Goal: Task Accomplishment & Management: Manage account settings

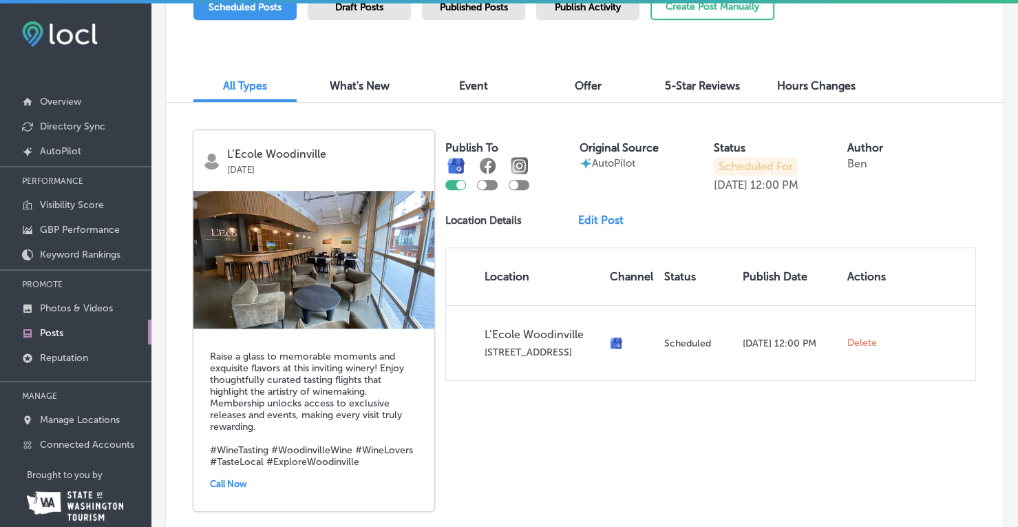
scroll to position [413, 0]
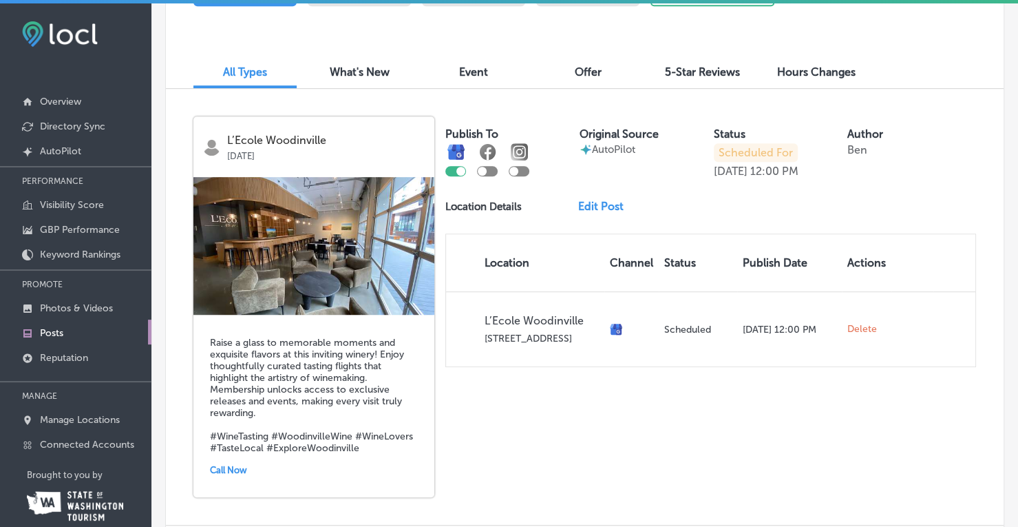
click at [315, 258] on img at bounding box center [313, 246] width 241 height 138
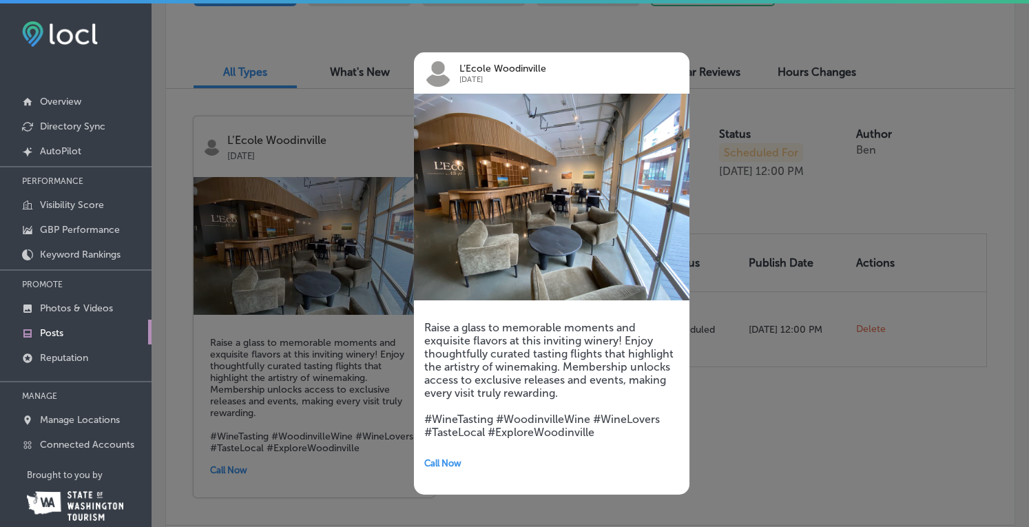
click at [301, 142] on div at bounding box center [514, 263] width 1029 height 527
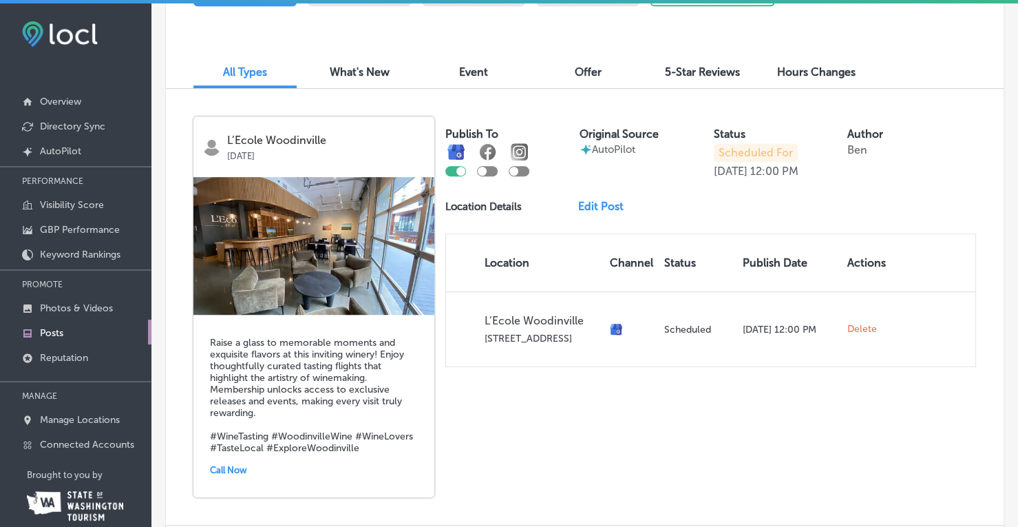
click at [593, 207] on link "Edit Post" at bounding box center [606, 206] width 56 height 13
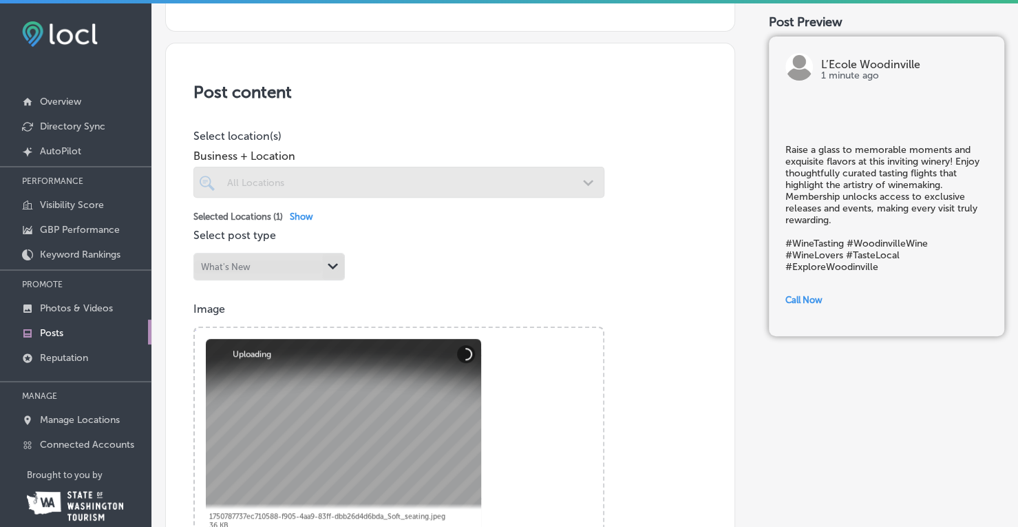
scroll to position [344, 0]
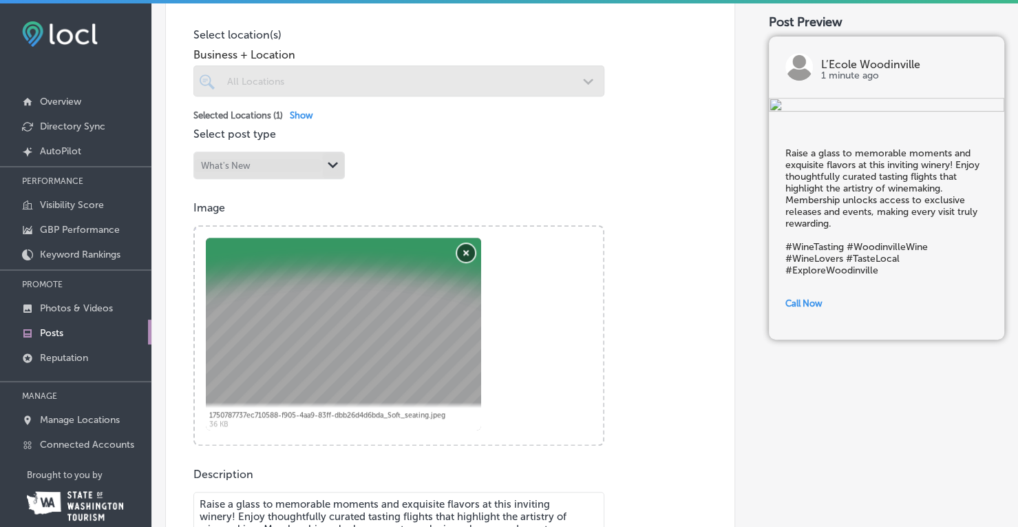
click at [467, 251] on button "Remove" at bounding box center [466, 253] width 18 height 18
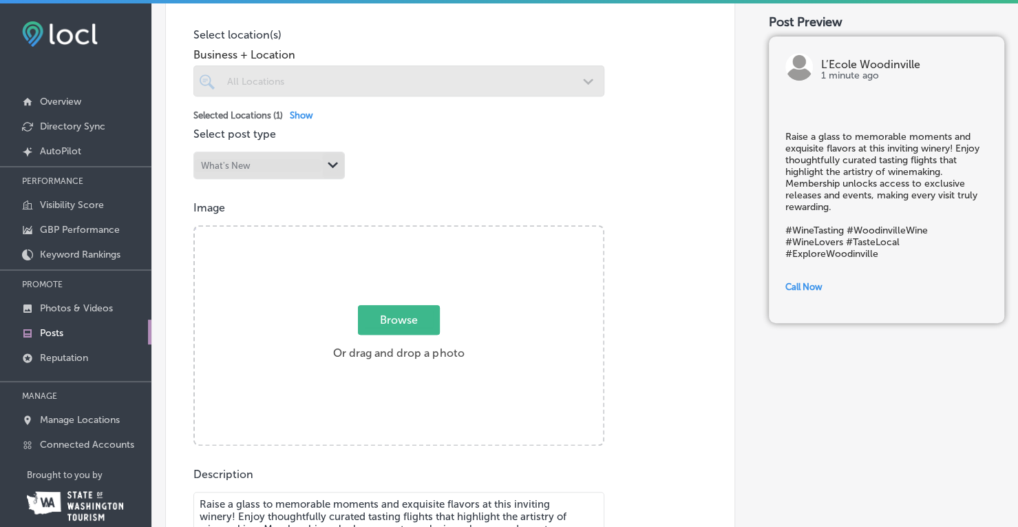
click at [395, 319] on span "Browse" at bounding box center [399, 320] width 82 height 30
click at [395, 231] on input "Browse Or drag and drop a photo" at bounding box center [399, 229] width 408 height 4
type input "C:\fakepath\Fall Wine Club 2025 GMB 1200x900.png"
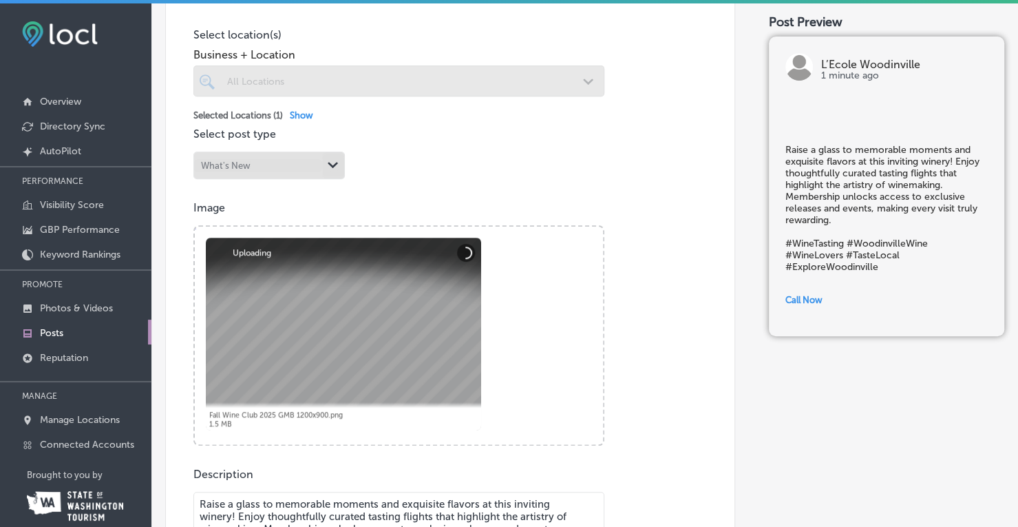
scroll to position [620, 0]
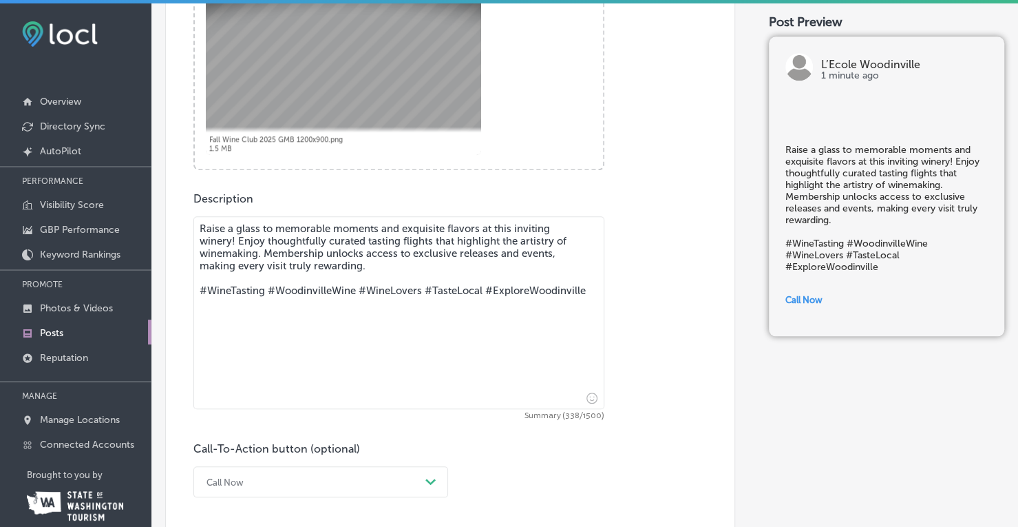
click at [278, 278] on textarea "Raise a glass to memorable moments and exquisite flavors at this inviting winer…" at bounding box center [398, 312] width 411 height 193
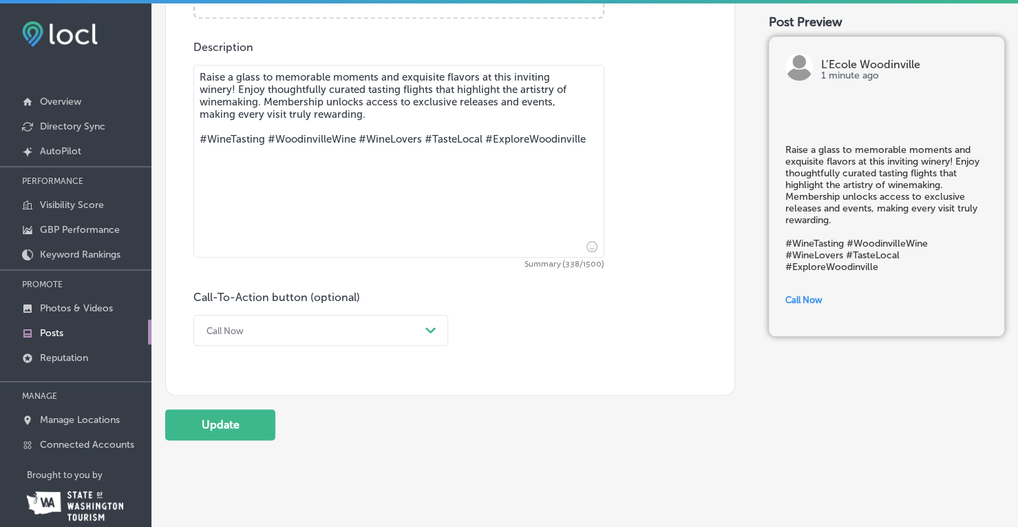
click at [277, 346] on div "Call Now Path Created with Sketch." at bounding box center [320, 330] width 255 height 31
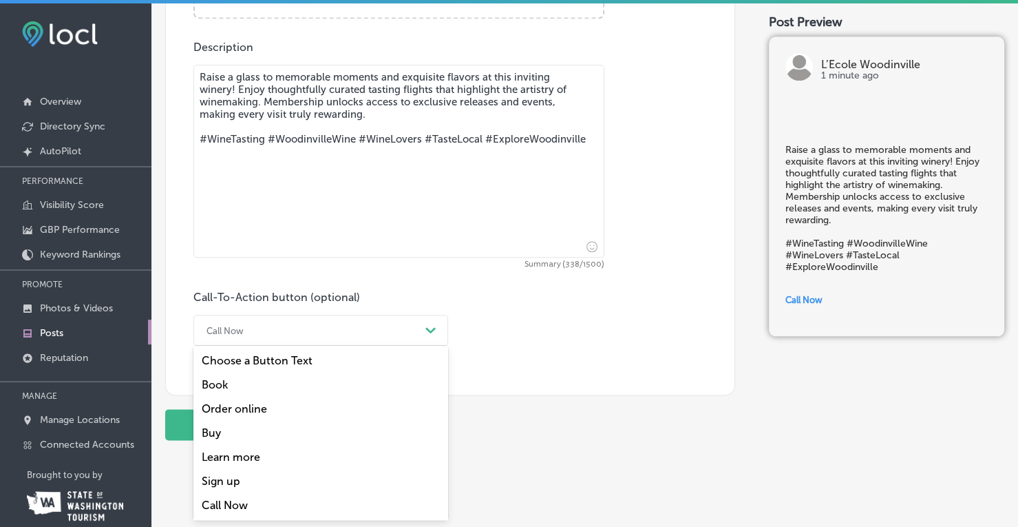
click at [252, 456] on div "Learn more" at bounding box center [320, 457] width 255 height 24
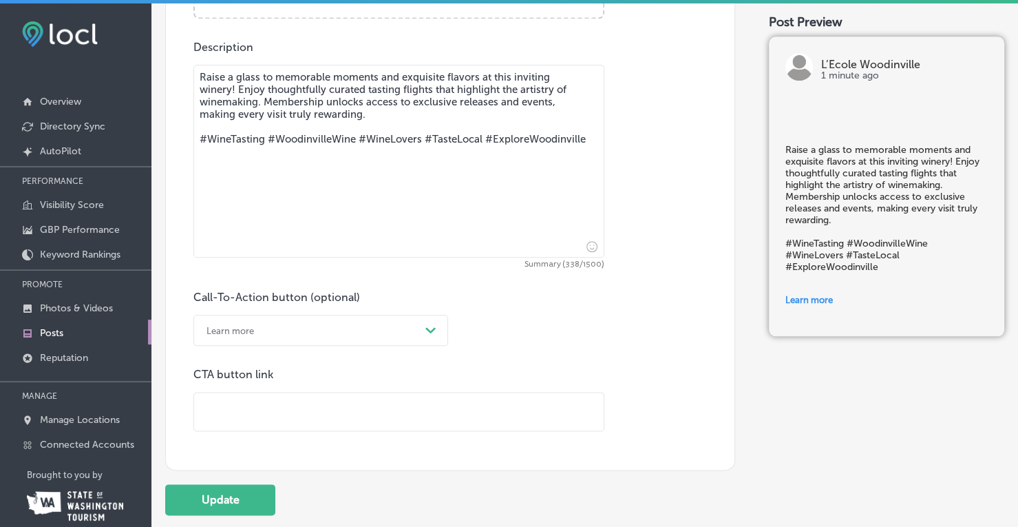
click at [263, 404] on input "text" at bounding box center [399, 411] width 410 height 38
drag, startPoint x: 249, startPoint y: 392, endPoint x: 246, endPoint y: 408, distance: 16.1
click at [249, 392] on input "text" at bounding box center [399, 411] width 410 height 38
click at [246, 408] on input "text" at bounding box center [399, 411] width 410 height 38
paste input "[URL][DOMAIN_NAME]"
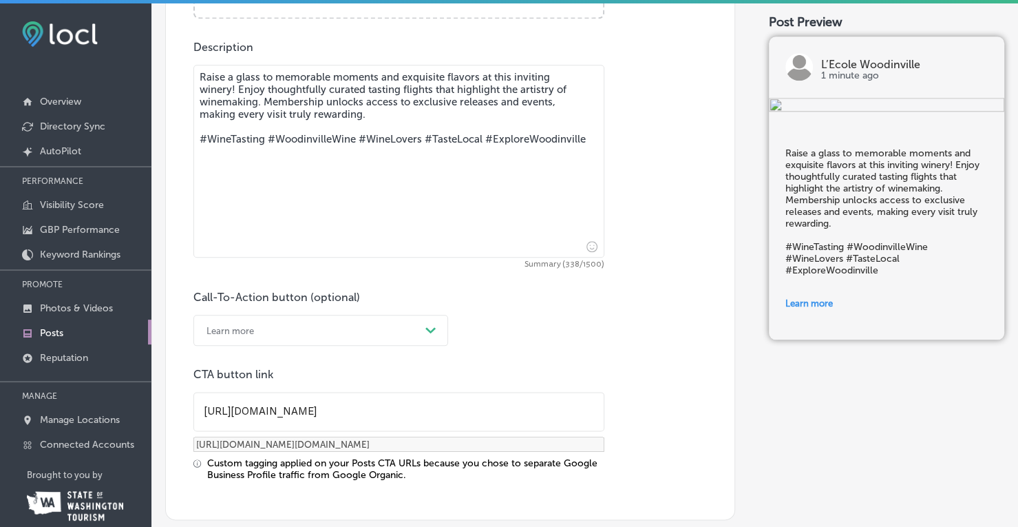
type input "[URL][DOMAIN_NAME]"
click at [269, 130] on textarea "Raise a glass to memorable moments and exquisite flavors at this inviting winer…" at bounding box center [398, 161] width 411 height 193
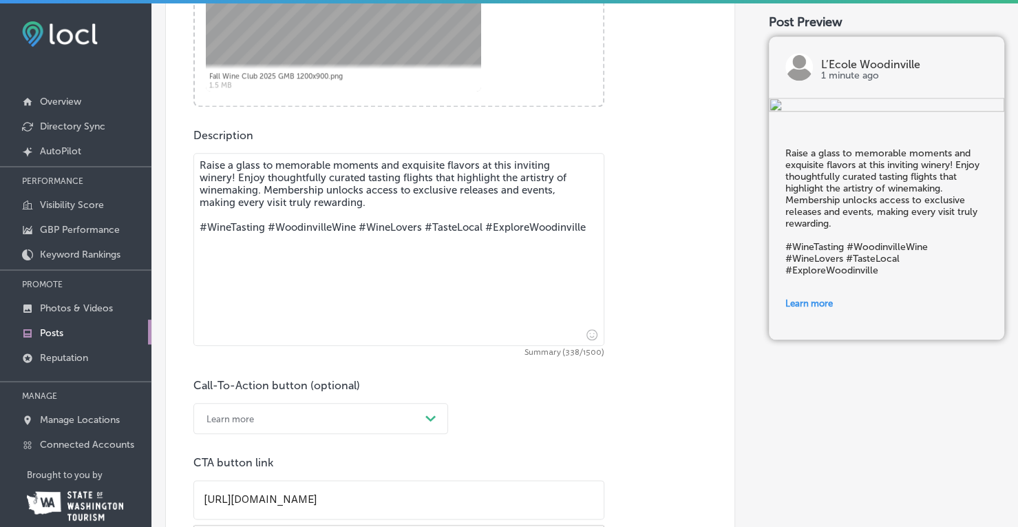
scroll to position [633, 0]
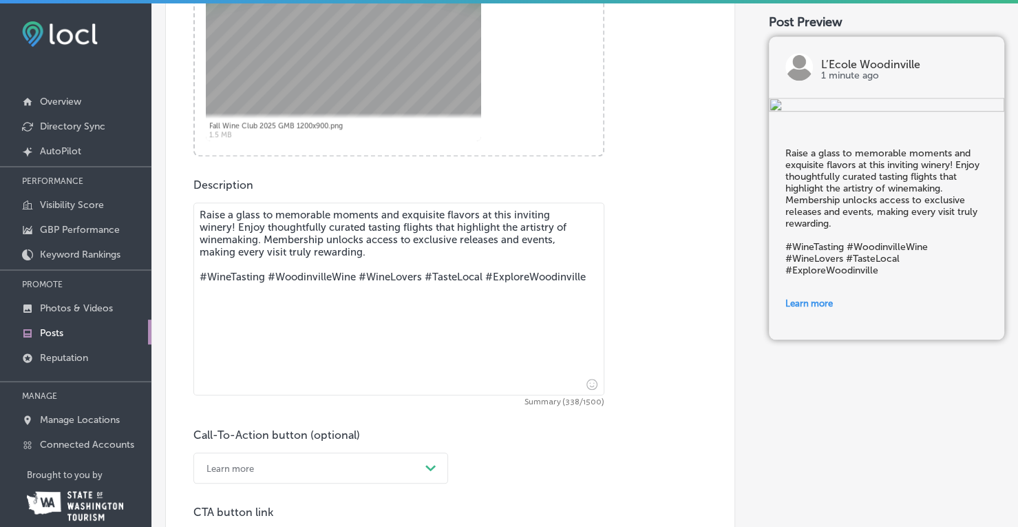
drag, startPoint x: 326, startPoint y: 302, endPoint x: 175, endPoint y: 220, distance: 171.6
click at [175, 220] on div "Post content Select location(s) Business + Location All Locations Path Created …" at bounding box center [450, 154] width 570 height 1005
click at [284, 242] on textarea "Raise a glass to memorable moments and exquisite flavors at this inviting winer…" at bounding box center [398, 298] width 411 height 193
drag, startPoint x: 331, startPoint y: 294, endPoint x: 141, endPoint y: 181, distance: 221.0
click at [131, 185] on div "iconmonstr-menu-thin copy Created with Sketch. Overview Directory Sync Created …" at bounding box center [509, 266] width 1018 height 527
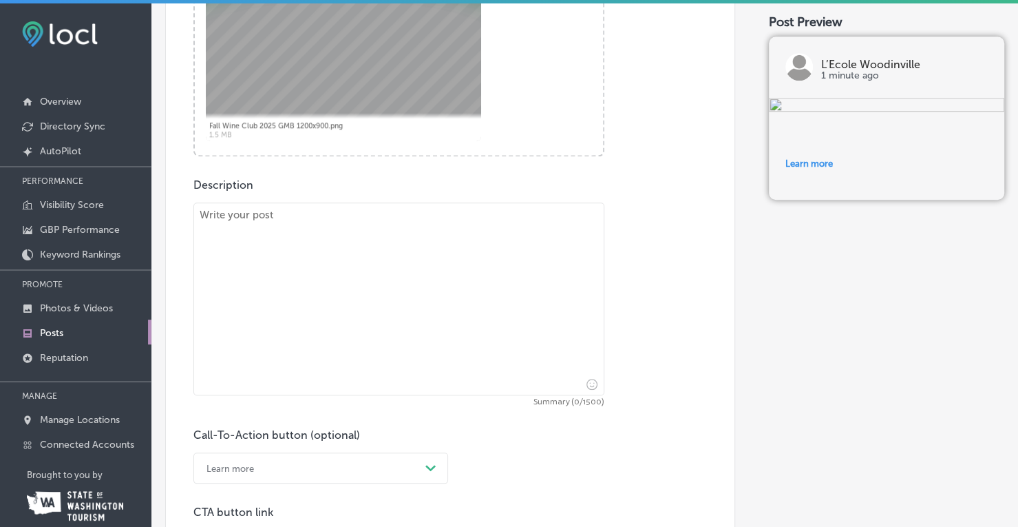
click at [327, 247] on textarea at bounding box center [398, 298] width 411 height 193
paste textarea "⏳ Lor'i Dolo Sit: Ametco ad Eli Seddoeiu Tempo in Utlabor! Etdol mag aliquae ad…"
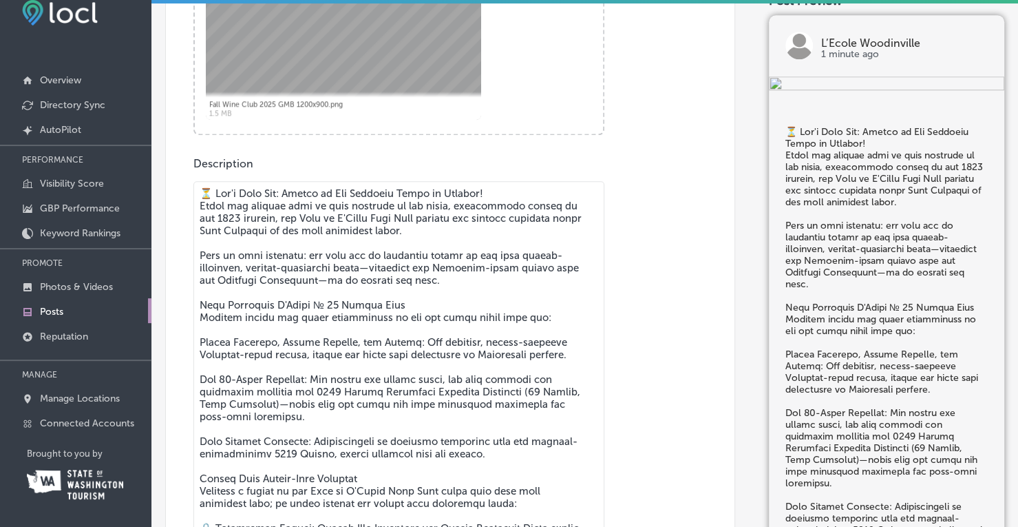
scroll to position [708, 0]
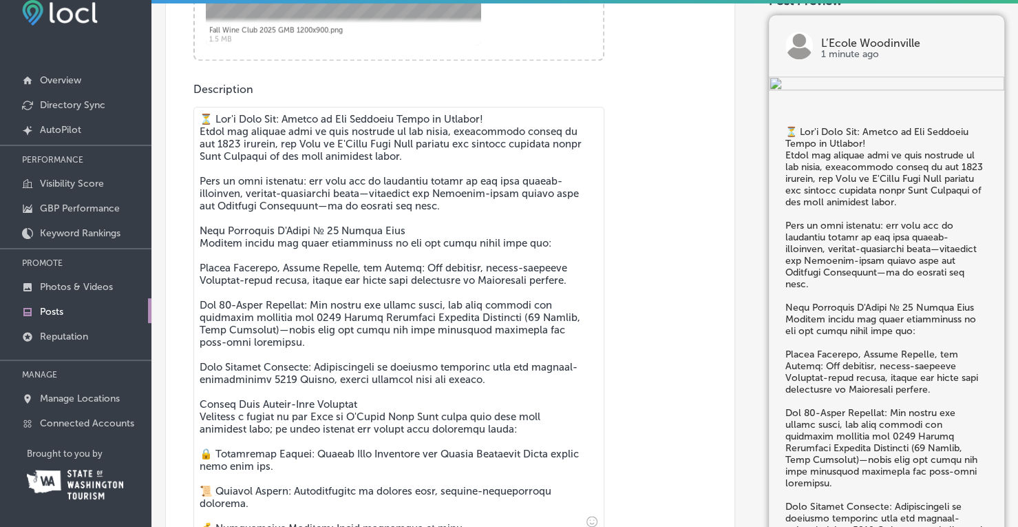
click at [509, 114] on textarea at bounding box center [398, 319] width 411 height 425
click at [578, 144] on textarea at bounding box center [398, 319] width 411 height 425
drag, startPoint x: 198, startPoint y: 179, endPoint x: 383, endPoint y: 180, distance: 184.5
click at [383, 180] on textarea at bounding box center [398, 319] width 411 height 425
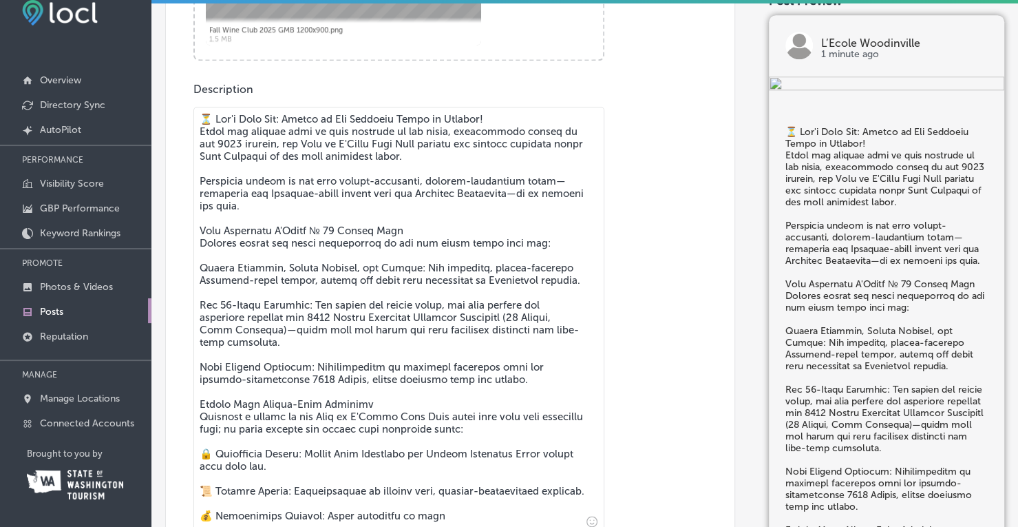
click at [246, 180] on textarea at bounding box center [398, 319] width 411 height 425
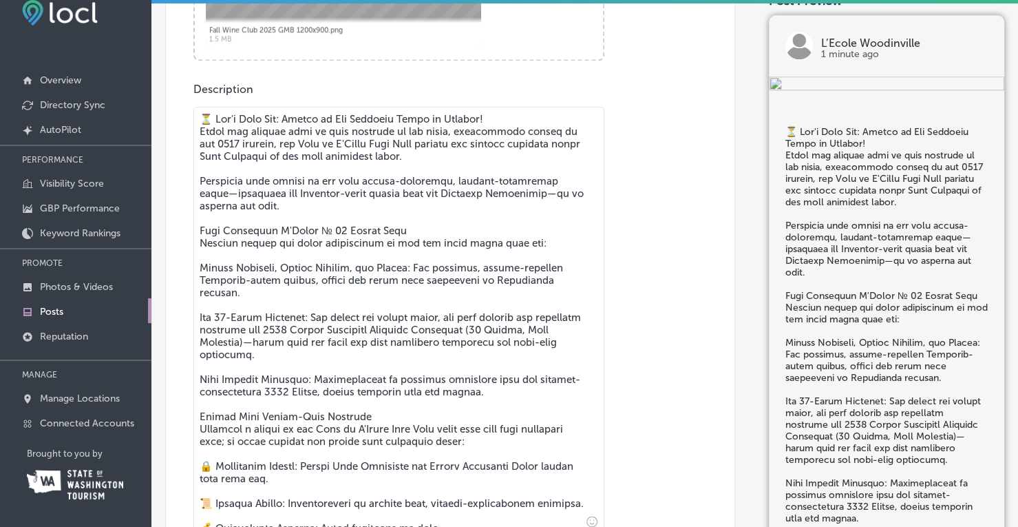
click at [527, 189] on textarea at bounding box center [398, 319] width 411 height 425
click at [533, 195] on textarea at bounding box center [398, 319] width 411 height 425
click at [536, 195] on textarea at bounding box center [398, 319] width 411 height 425
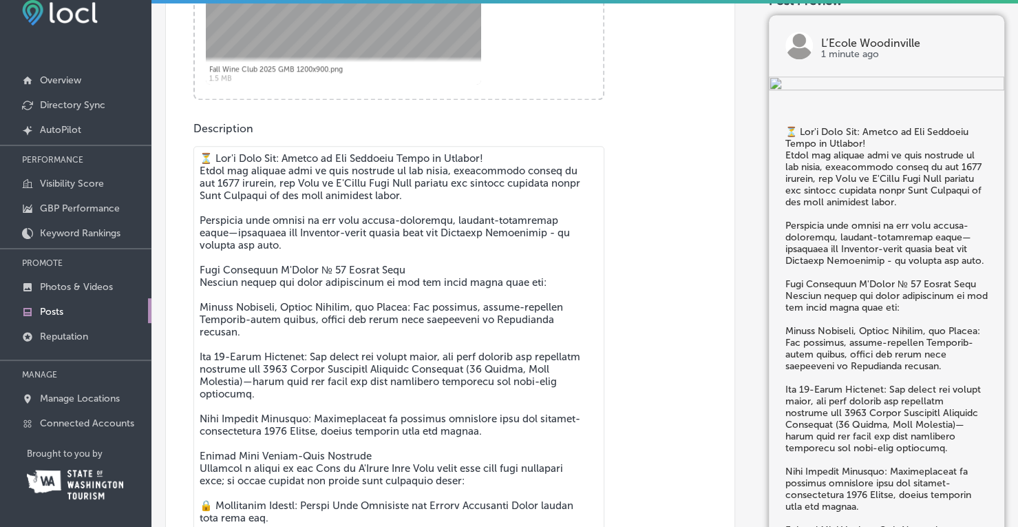
scroll to position [639, 0]
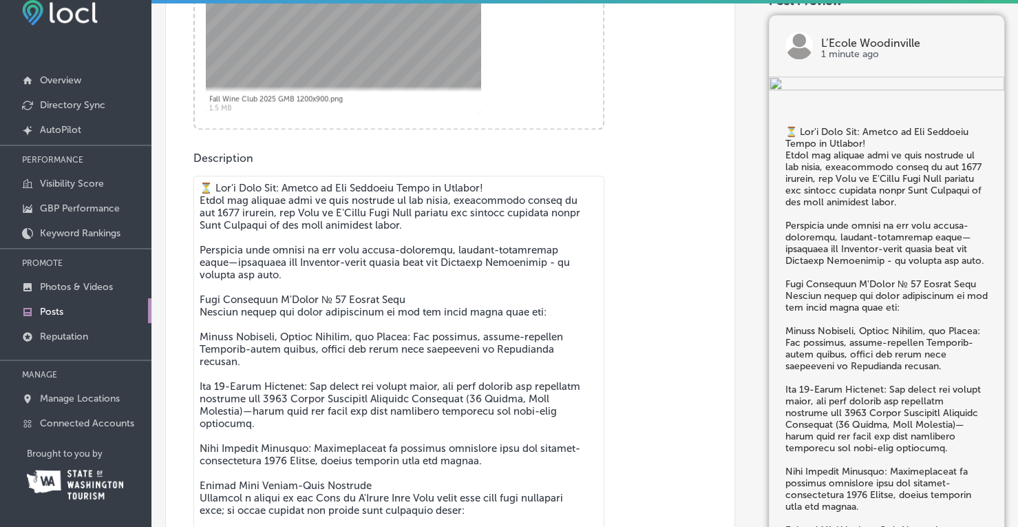
drag, startPoint x: 202, startPoint y: 263, endPoint x: 209, endPoint y: 264, distance: 7.6
click at [209, 264] on textarea at bounding box center [398, 388] width 411 height 425
drag, startPoint x: 223, startPoint y: 253, endPoint x: 236, endPoint y: 251, distance: 13.2
click at [223, 253] on textarea at bounding box center [398, 388] width 411 height 425
click at [260, 255] on textarea at bounding box center [398, 388] width 411 height 425
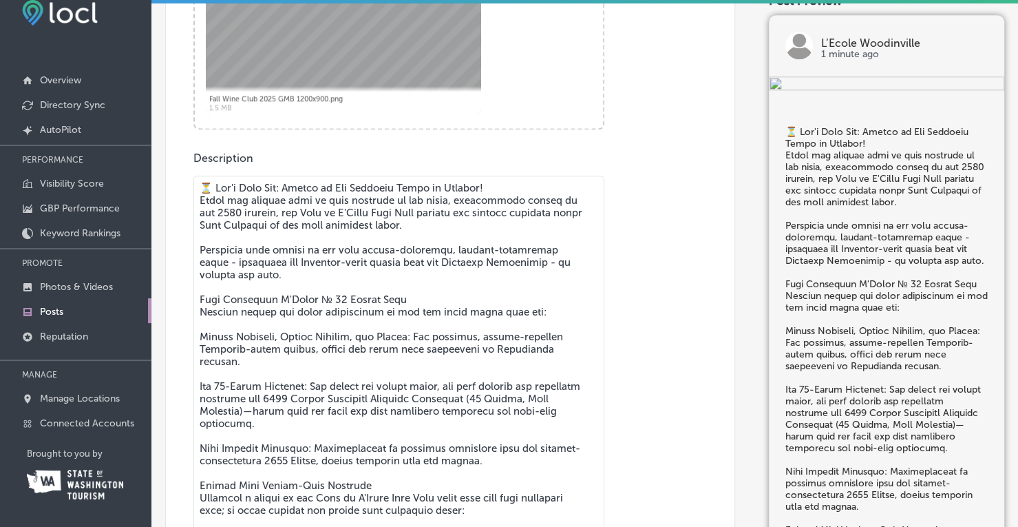
click at [260, 255] on textarea at bounding box center [398, 388] width 411 height 425
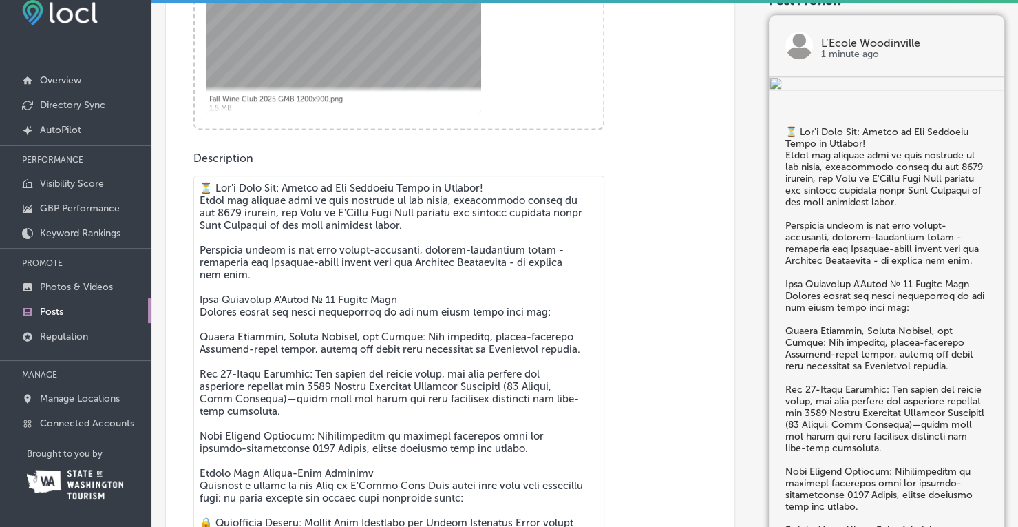
click at [212, 272] on textarea at bounding box center [398, 388] width 411 height 425
click at [208, 273] on textarea at bounding box center [398, 388] width 411 height 425
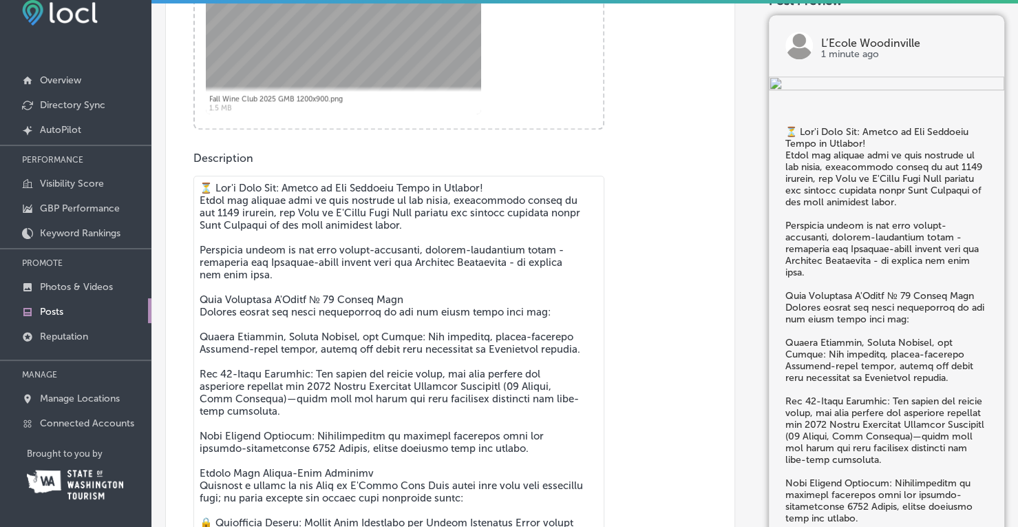
click at [395, 300] on textarea at bounding box center [398, 388] width 411 height 425
click at [485, 187] on textarea at bounding box center [398, 388] width 411 height 425
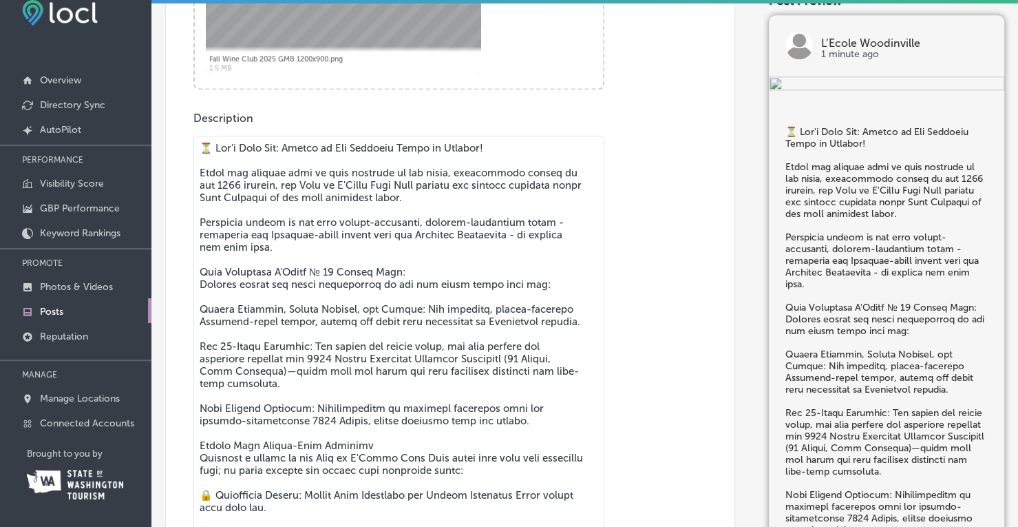
scroll to position [708, 0]
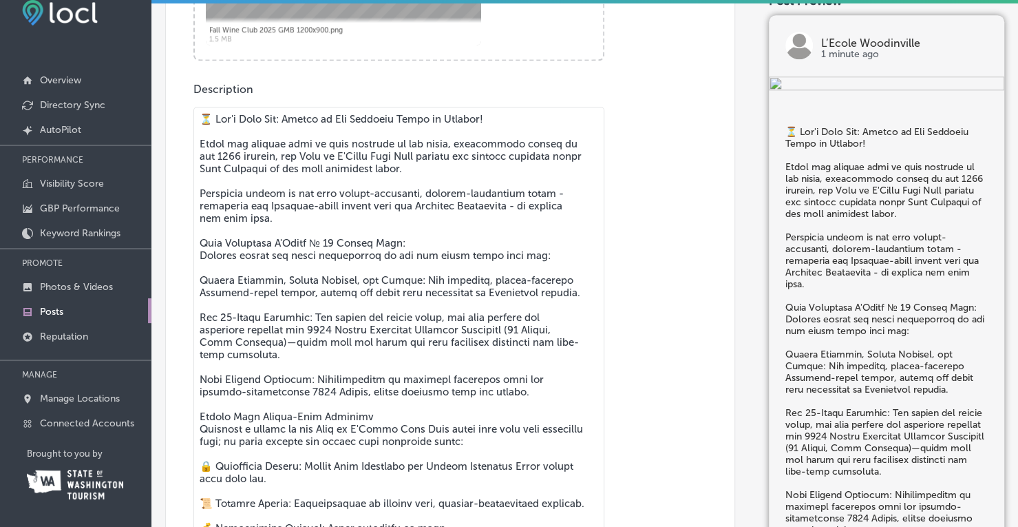
click at [409, 239] on textarea at bounding box center [398, 326] width 411 height 438
click at [493, 290] on textarea at bounding box center [398, 326] width 411 height 438
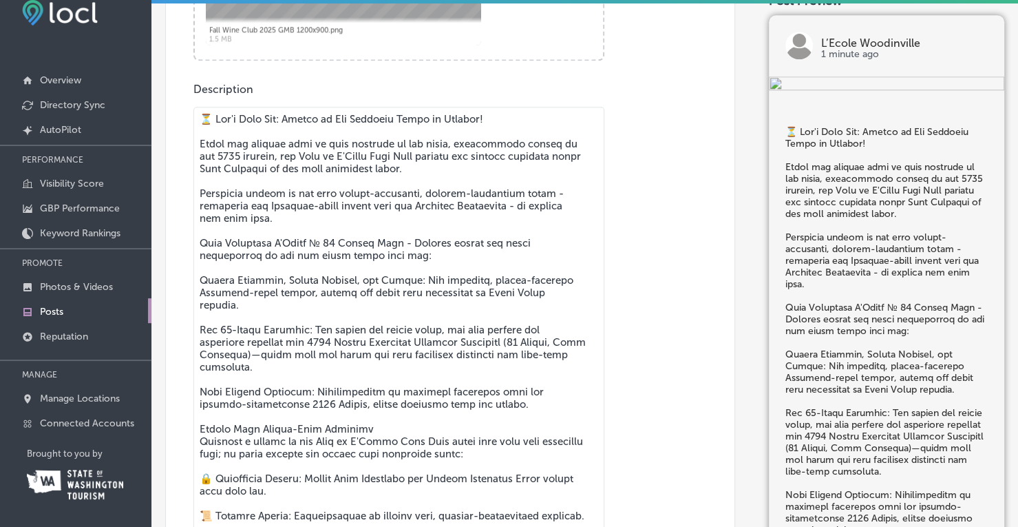
drag, startPoint x: 314, startPoint y: 316, endPoint x: 473, endPoint y: 315, distance: 159.0
click at [473, 315] on textarea at bounding box center [398, 326] width 411 height 438
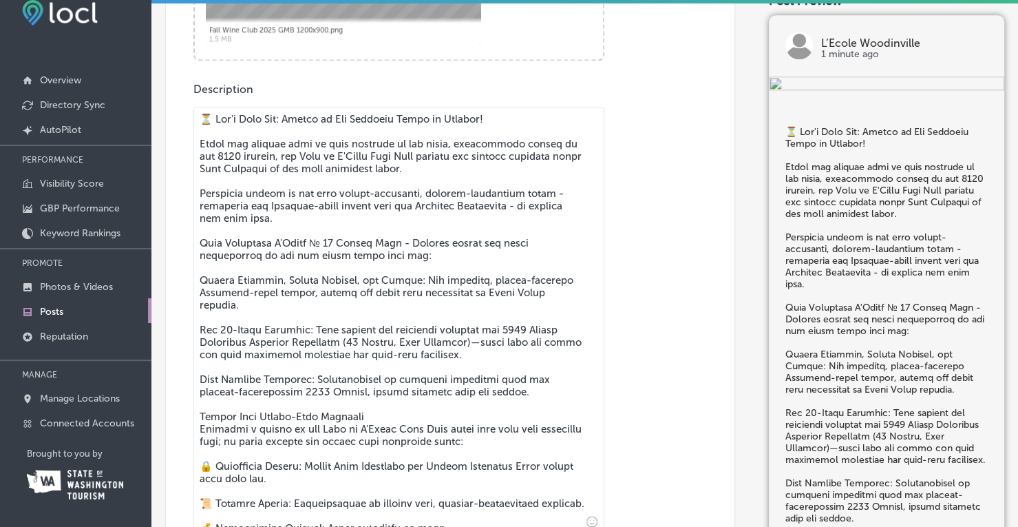
drag, startPoint x: 387, startPoint y: 316, endPoint x: 490, endPoint y: 319, distance: 103.3
click at [490, 319] on textarea at bounding box center [398, 319] width 411 height 425
drag, startPoint x: 507, startPoint y: 332, endPoint x: 526, endPoint y: 341, distance: 21.3
click at [526, 341] on textarea at bounding box center [398, 319] width 411 height 425
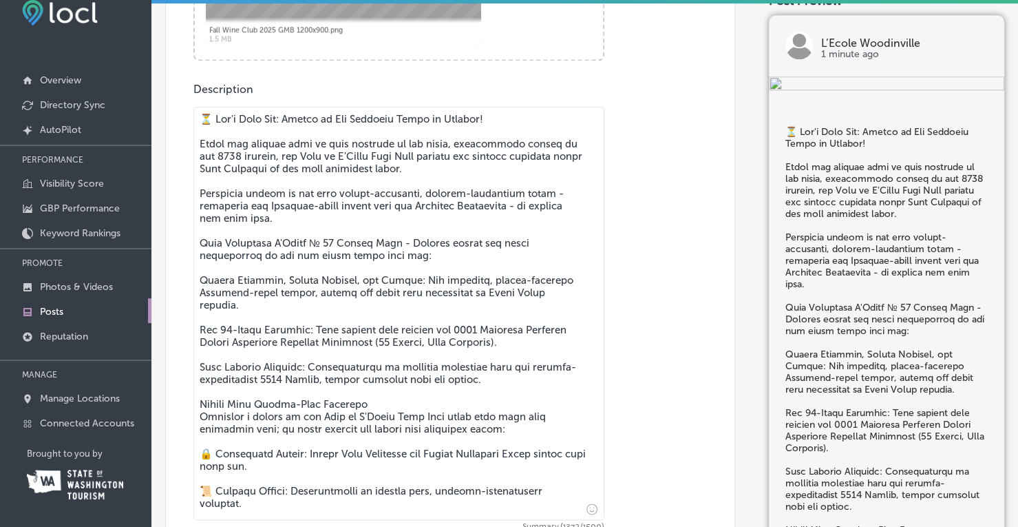
click at [339, 367] on textarea at bounding box center [398, 313] width 411 height 413
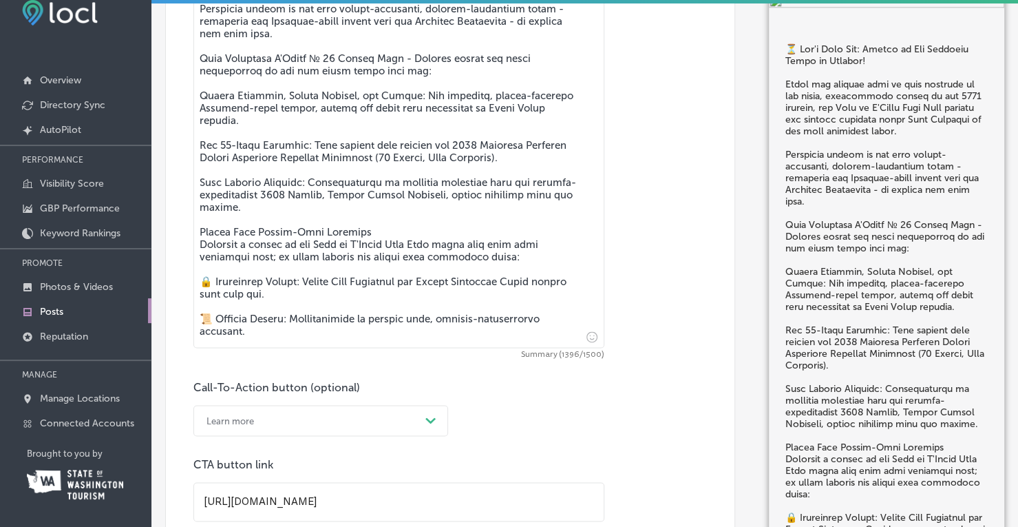
scroll to position [914, 0]
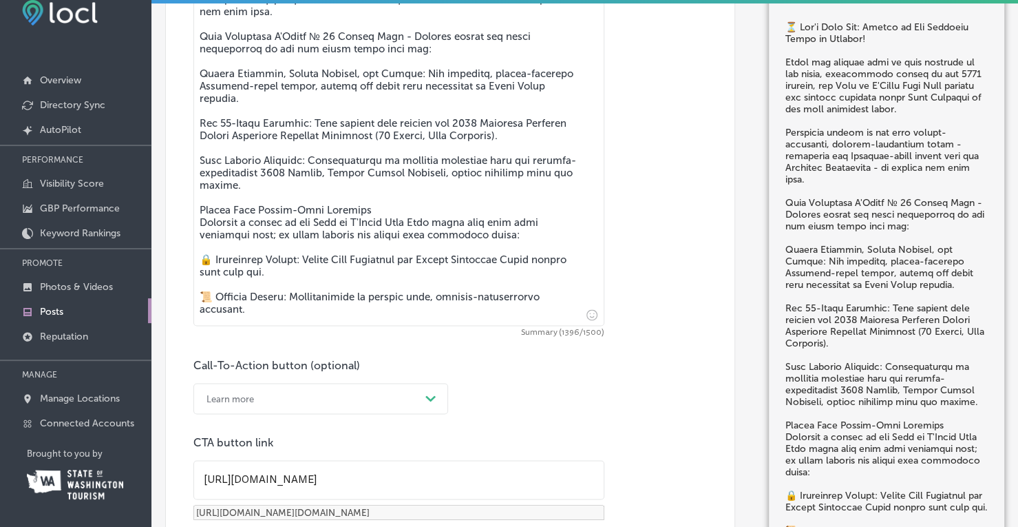
click at [441, 309] on textarea at bounding box center [398, 112] width 411 height 425
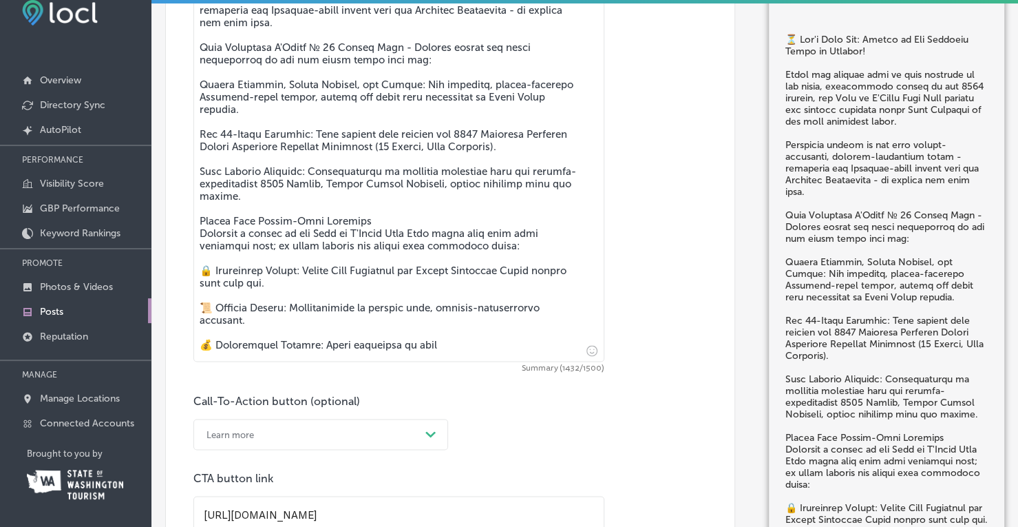
click at [240, 323] on textarea at bounding box center [398, 136] width 411 height 450
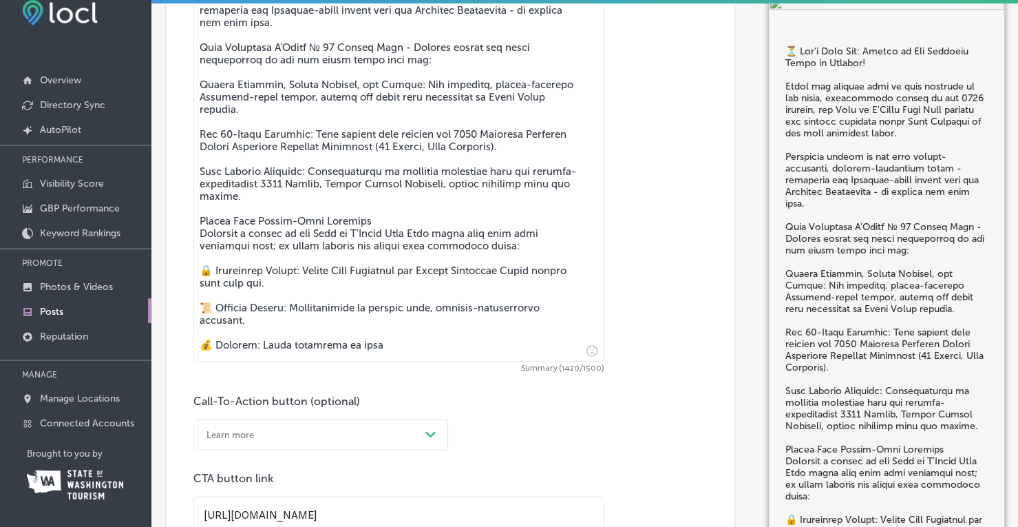
click at [399, 319] on textarea at bounding box center [398, 136] width 411 height 450
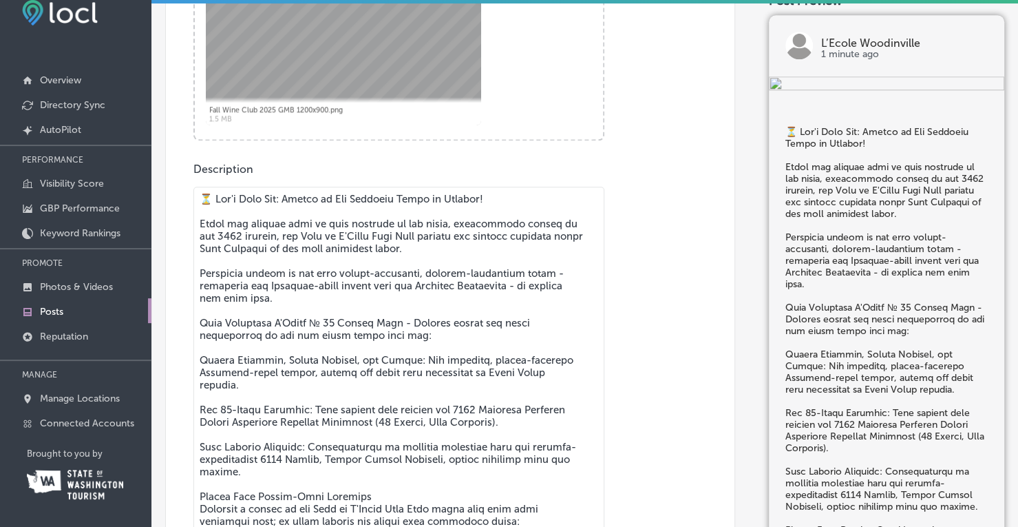
scroll to position [766, 0]
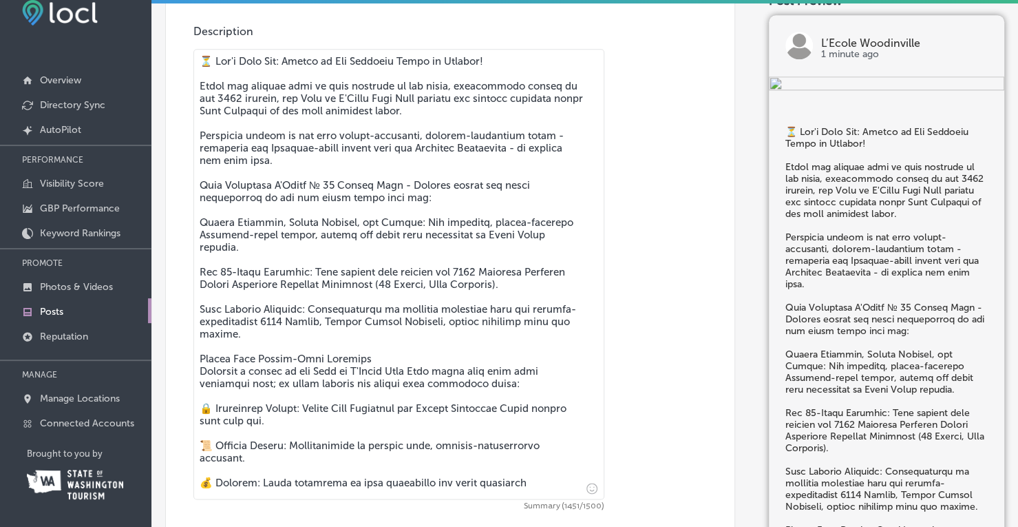
drag, startPoint x: 432, startPoint y: 136, endPoint x: 523, endPoint y: 138, distance: 91.6
click at [523, 138] on textarea at bounding box center [398, 274] width 411 height 450
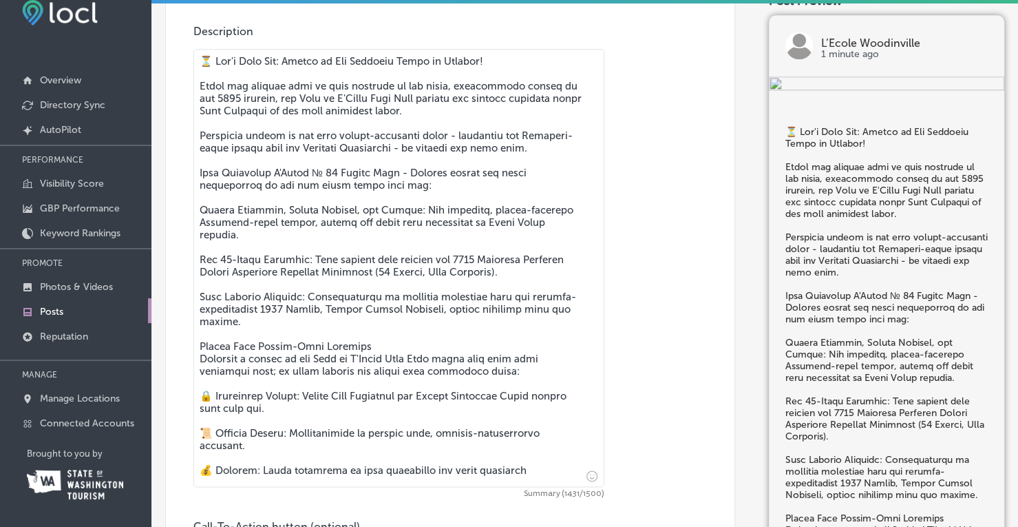
click at [486, 247] on textarea at bounding box center [398, 268] width 411 height 438
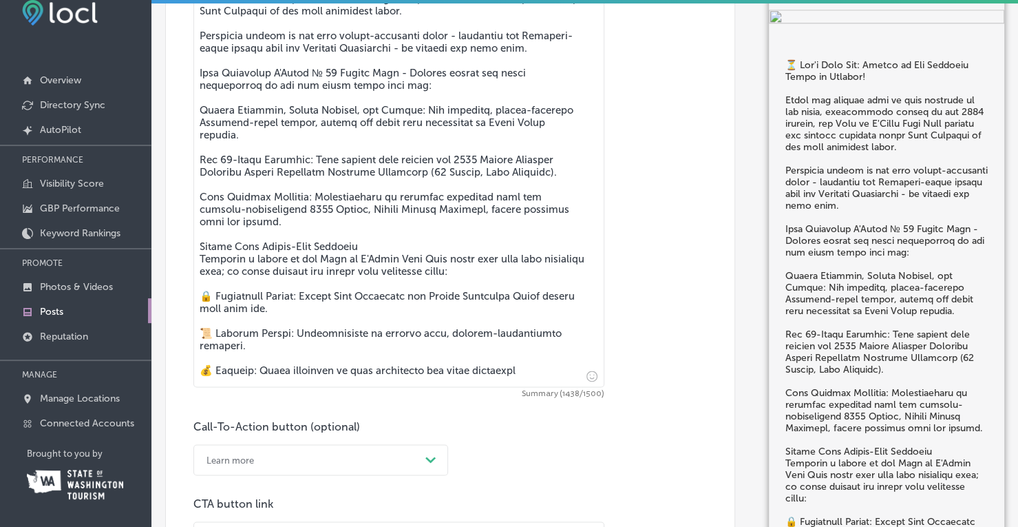
scroll to position [834, 0]
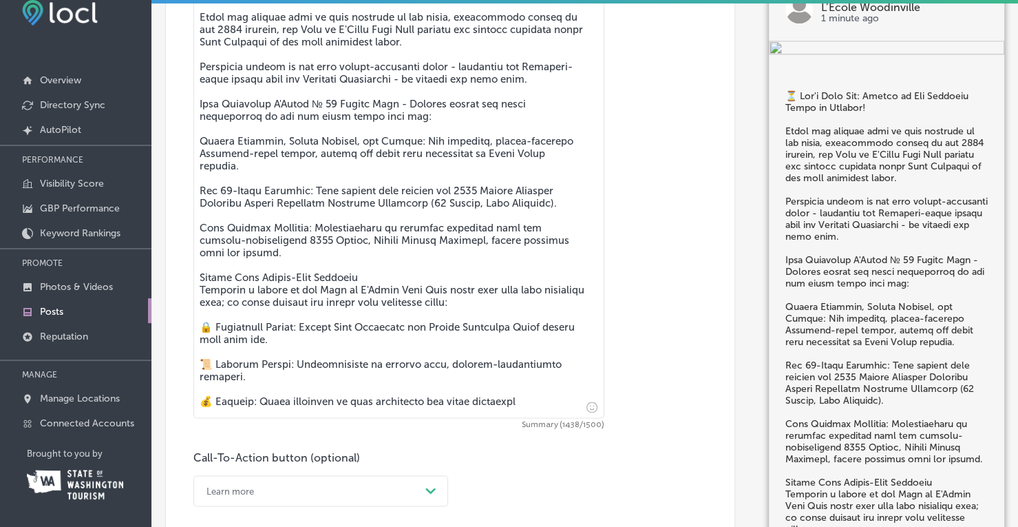
click at [355, 218] on textarea at bounding box center [398, 199] width 411 height 438
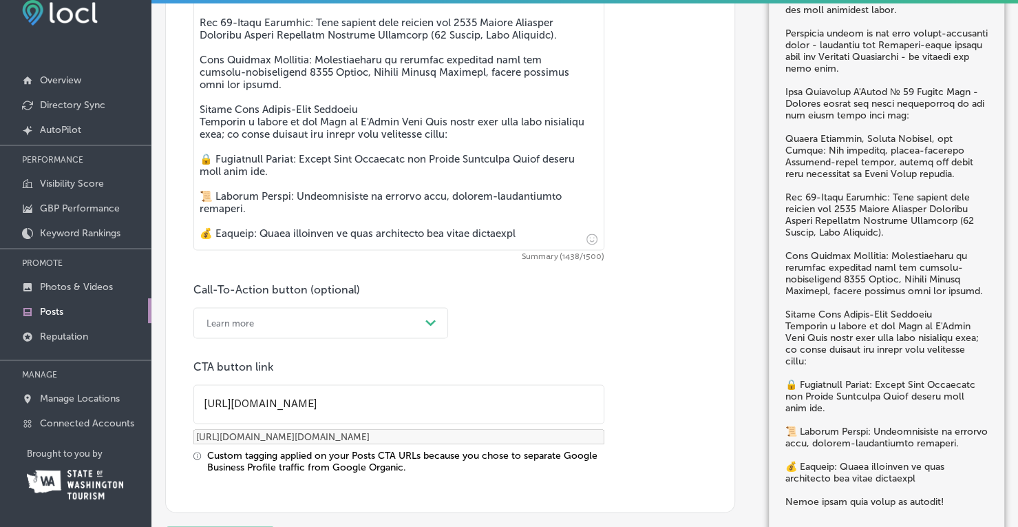
scroll to position [942, 0]
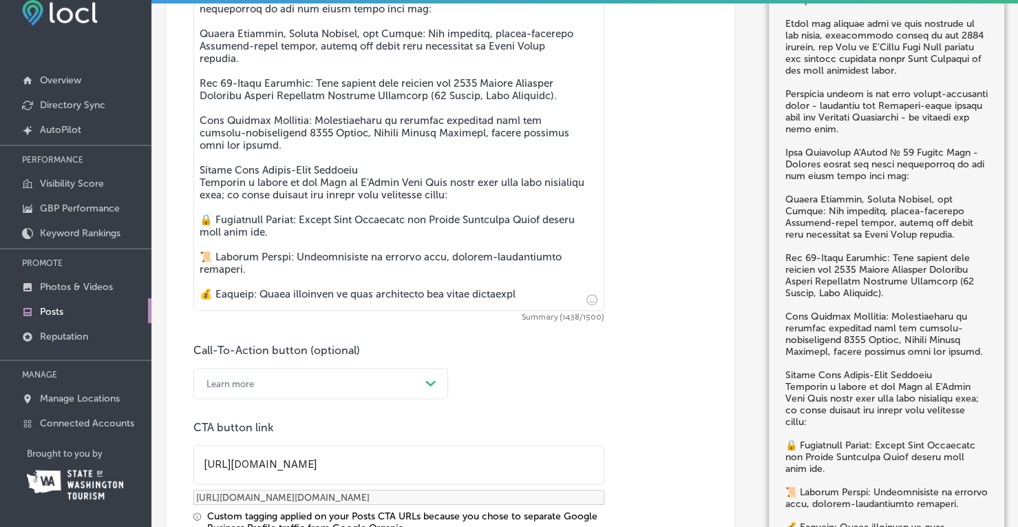
click at [314, 199] on textarea at bounding box center [398, 92] width 411 height 438
click at [308, 109] on textarea at bounding box center [398, 92] width 411 height 438
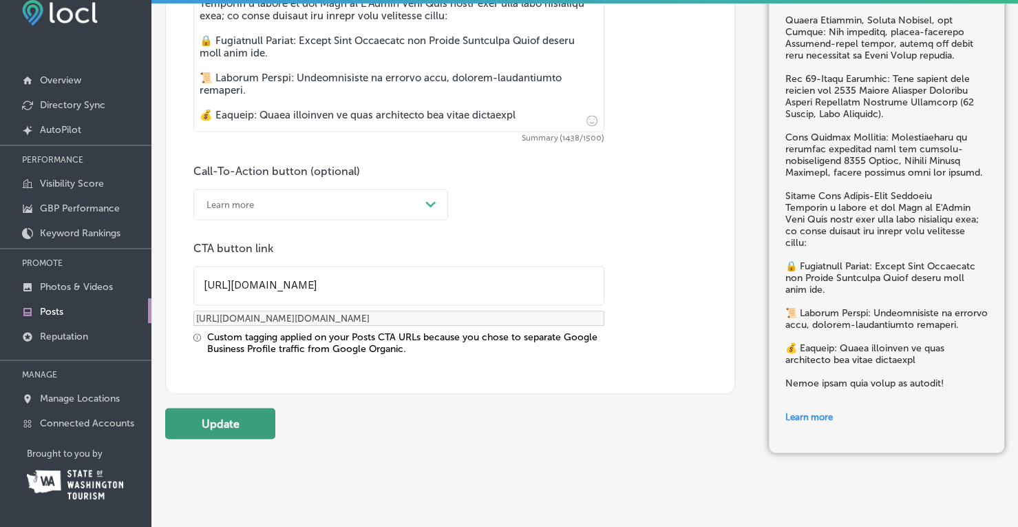
scroll to position [1148, 0]
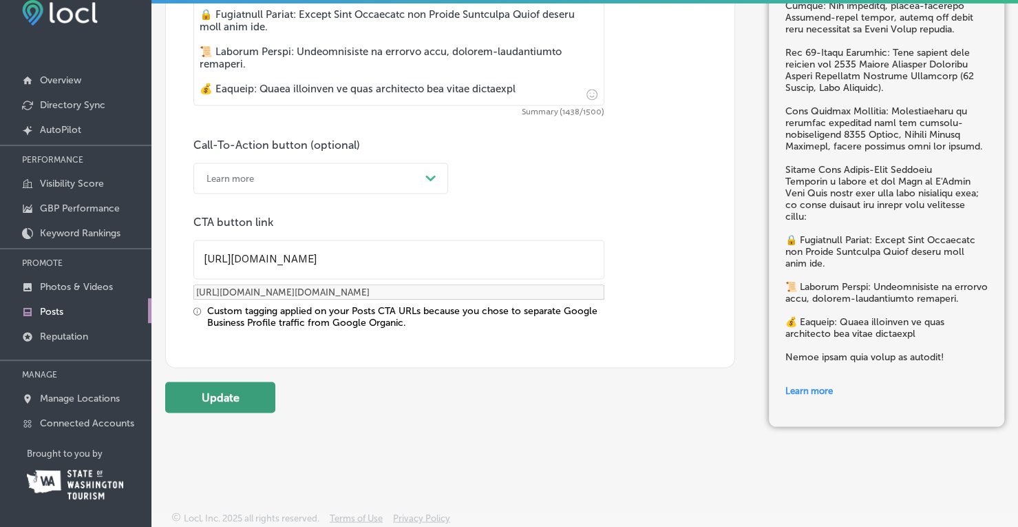
type textarea "⏳ Lor'i Dolo Sit: Ametco ad Eli Seddoeiu Tempo in Utlabor! Etdol mag aliquae ad…"
click at [229, 393] on button "Update" at bounding box center [220, 396] width 110 height 31
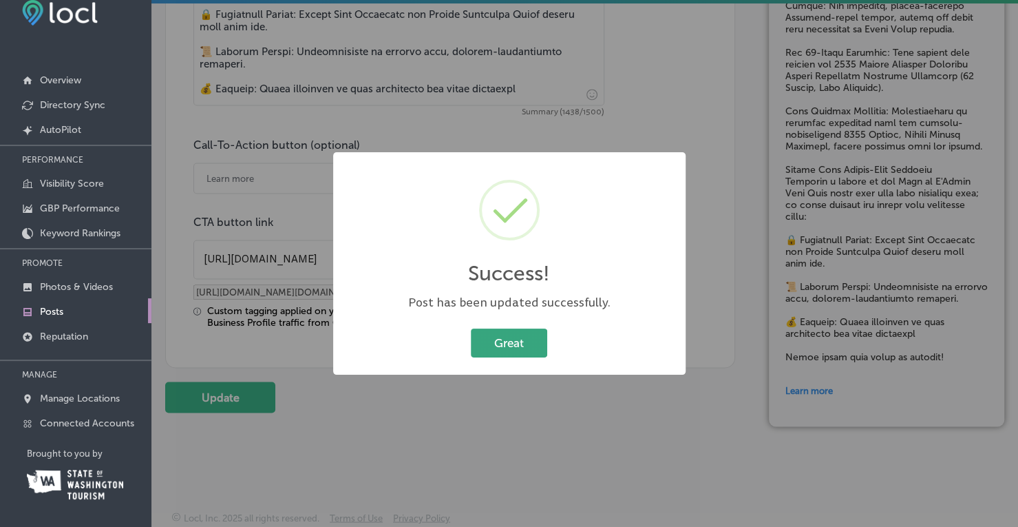
click at [507, 353] on button "Great" at bounding box center [509, 342] width 76 height 28
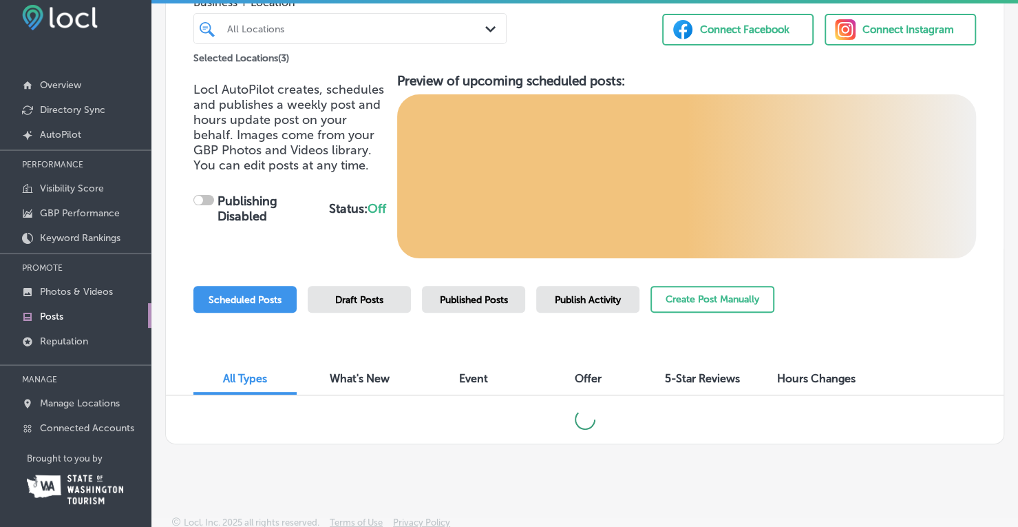
scroll to position [21, 0]
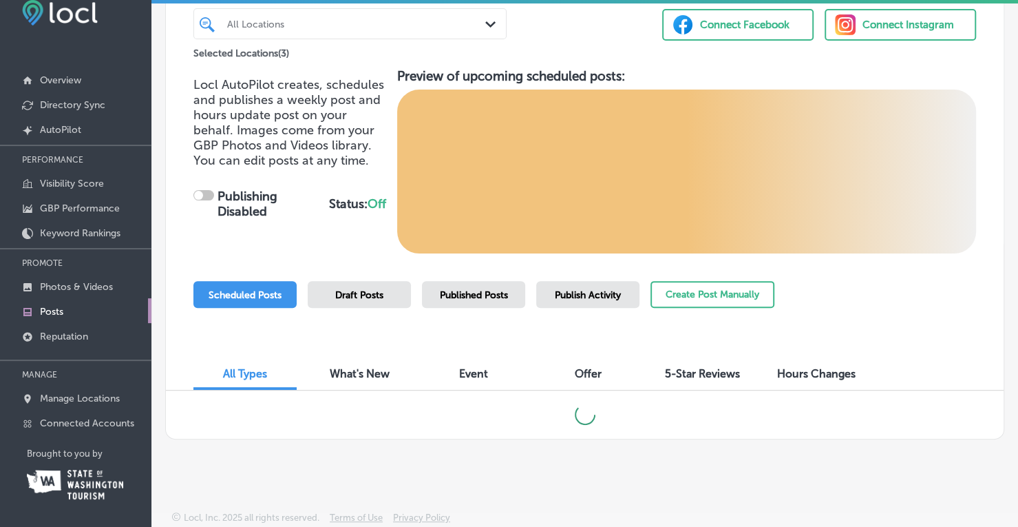
checkbox input "true"
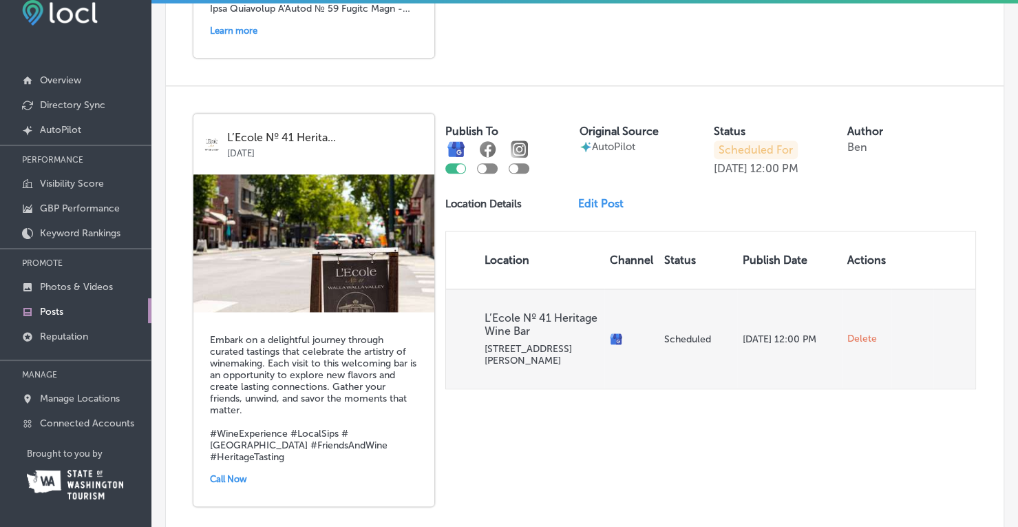
scroll to position [918, 0]
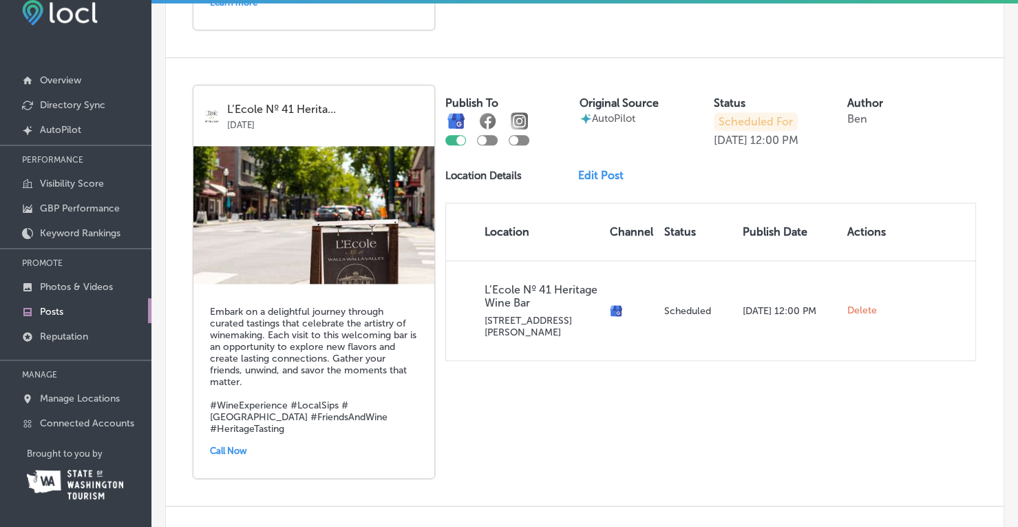
click at [585, 173] on link "Edit Post" at bounding box center [606, 175] width 56 height 13
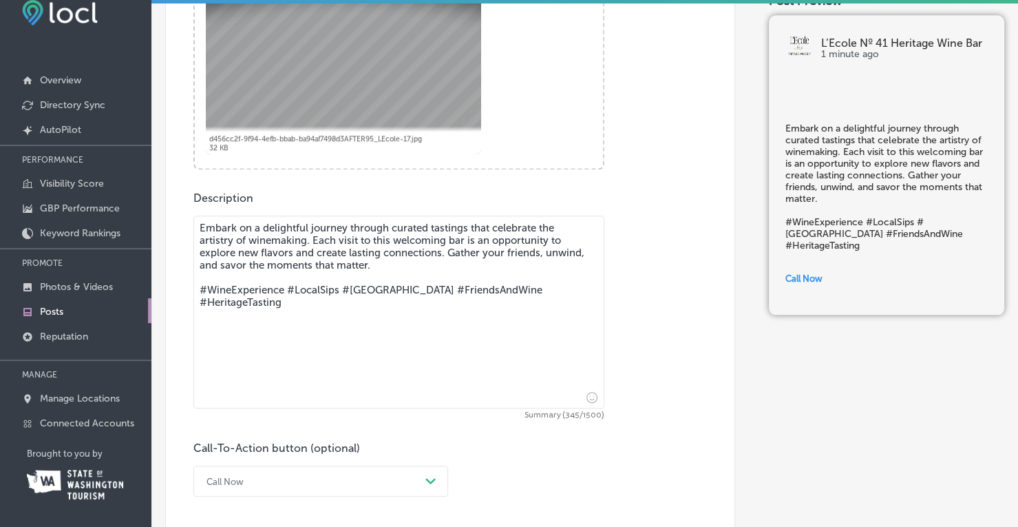
scroll to position [620, 0]
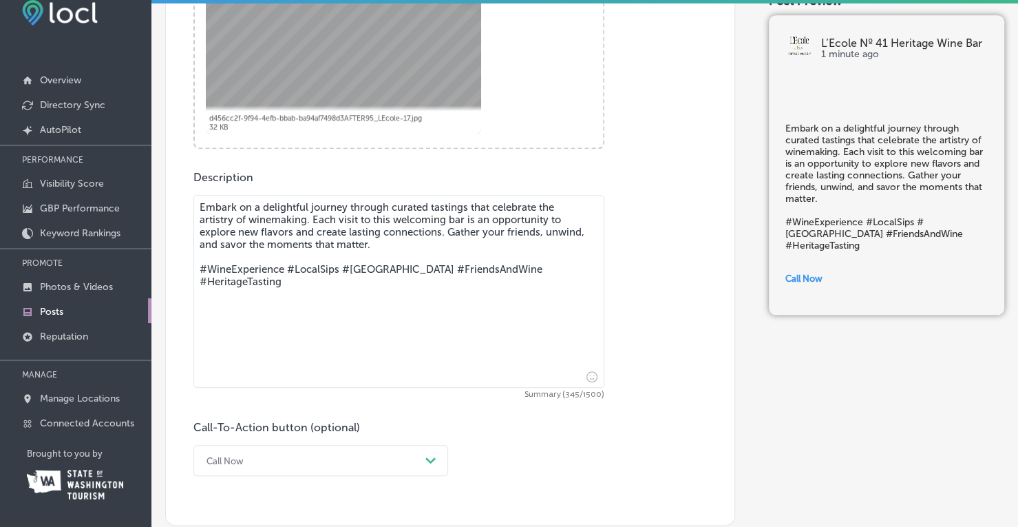
click at [292, 249] on textarea "Embark on a delightful journey through curated tastings that celebrate the arti…" at bounding box center [398, 291] width 411 height 193
paste textarea "⏳ Lor'i Dolo Sit: Ametco ad Eli Seddoeiu Tempo in Utlabor! Etdol mag aliquae ad…"
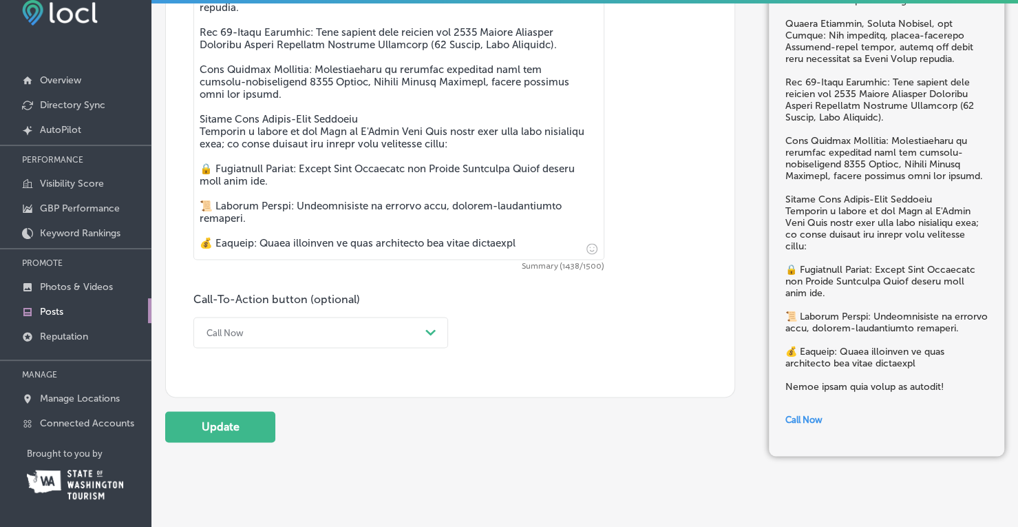
scroll to position [1025, 0]
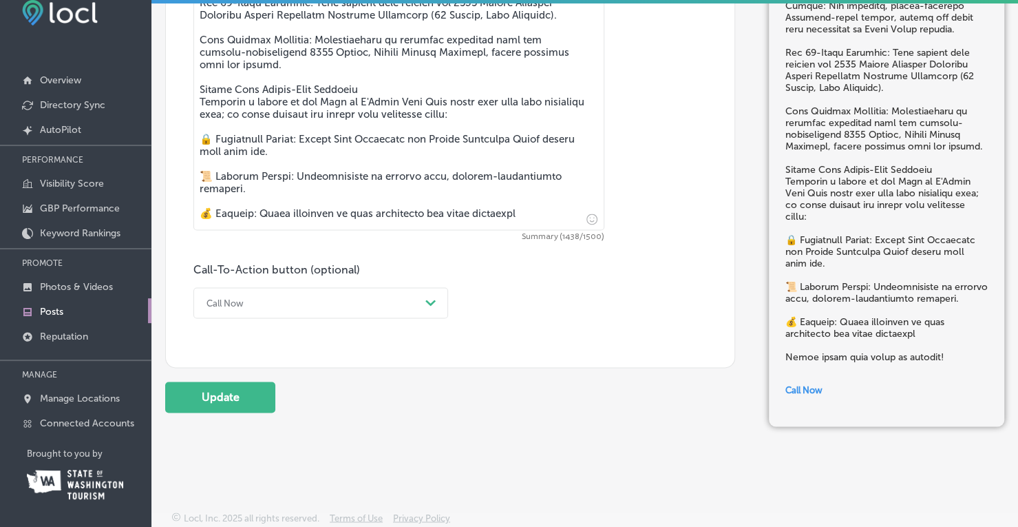
type textarea "⏳ Lor'i Dolo Sit: Ametco ad Eli Seddoeiu Tempo in Utlabor! Etdol mag aliquae ad…"
click at [262, 298] on div "Call Now" at bounding box center [310, 302] width 220 height 21
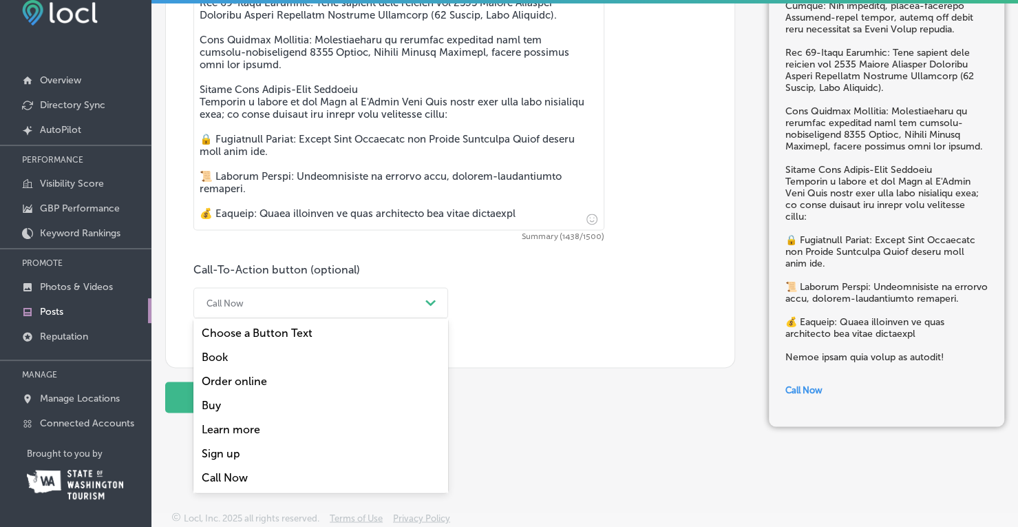
click at [227, 421] on div "Learn more" at bounding box center [320, 429] width 255 height 24
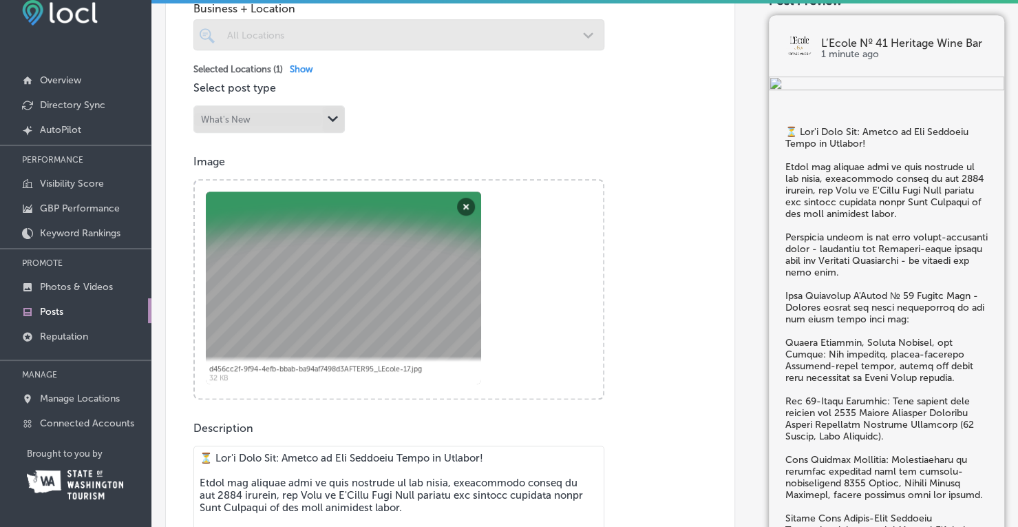
scroll to position [268, 0]
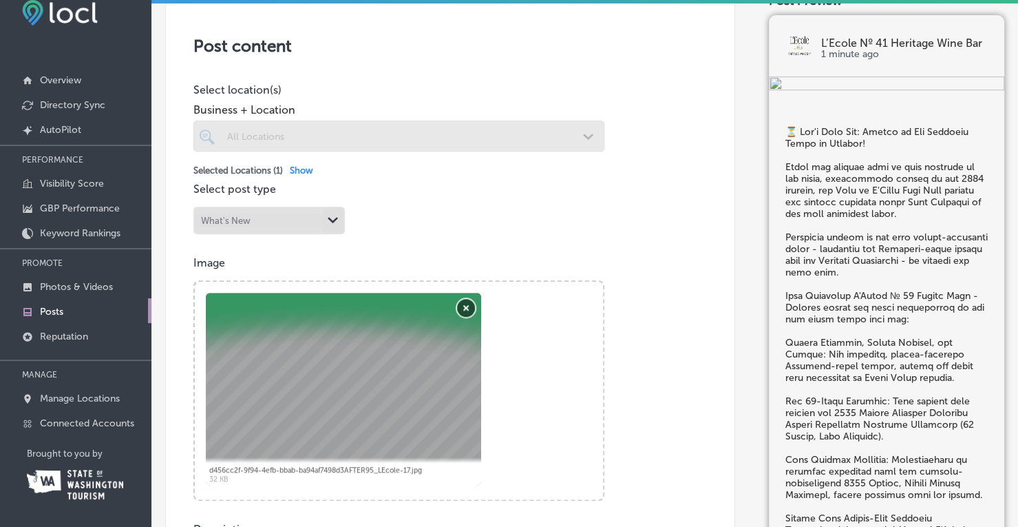
click at [463, 309] on button "Remove" at bounding box center [466, 308] width 18 height 18
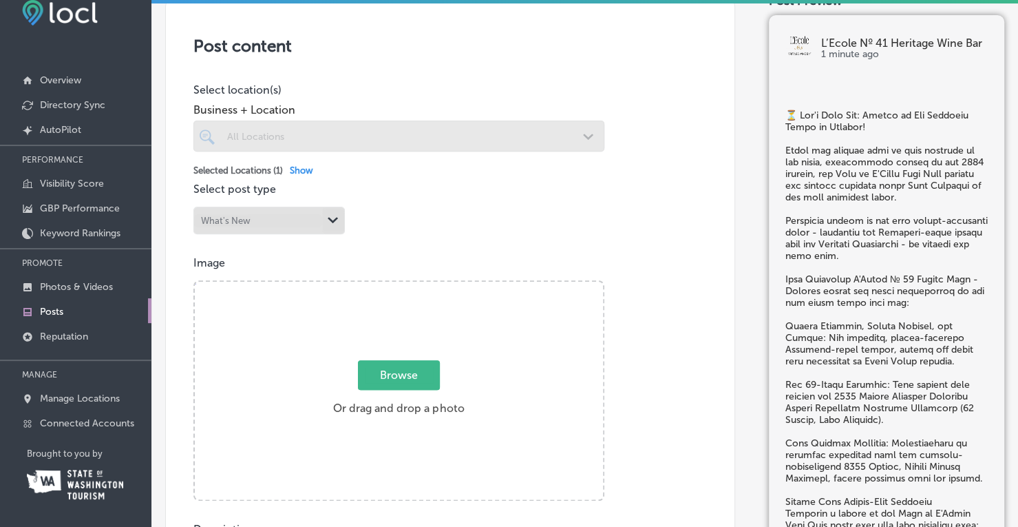
click at [402, 372] on span "Browse" at bounding box center [399, 375] width 82 height 30
click at [402, 286] on input "Browse Or drag and drop a photo" at bounding box center [399, 284] width 408 height 4
type input "C:\fakepath\Fall Wine Club 2025 GMB 1200x900.png"
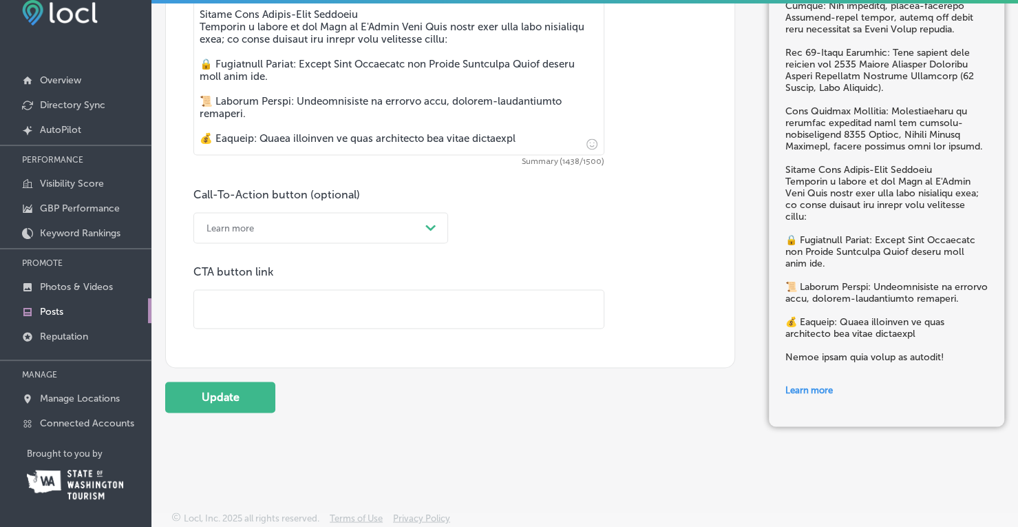
scroll to position [1100, 0]
click at [286, 306] on input "text" at bounding box center [399, 309] width 410 height 38
click at [315, 222] on div "Learn more" at bounding box center [310, 227] width 220 height 21
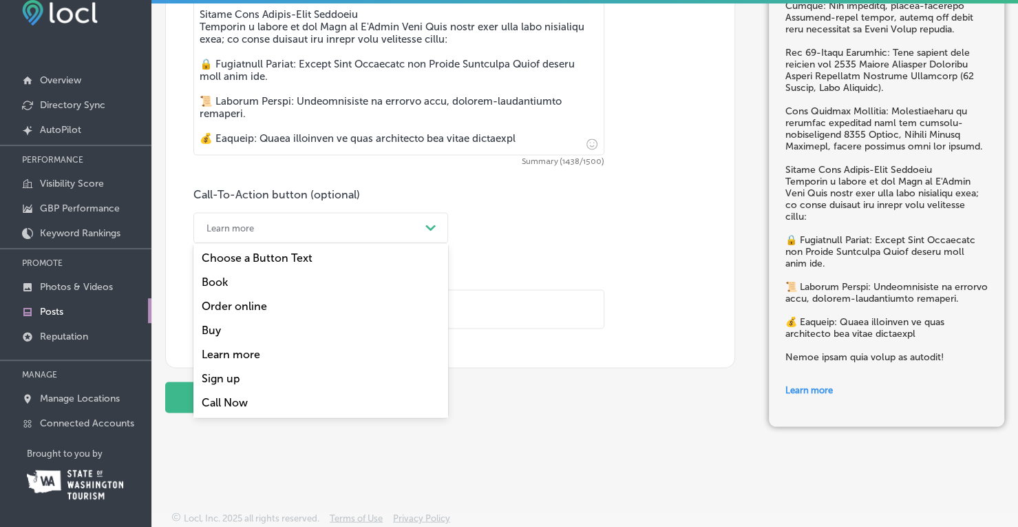
click at [227, 392] on div "Call Now" at bounding box center [320, 402] width 255 height 24
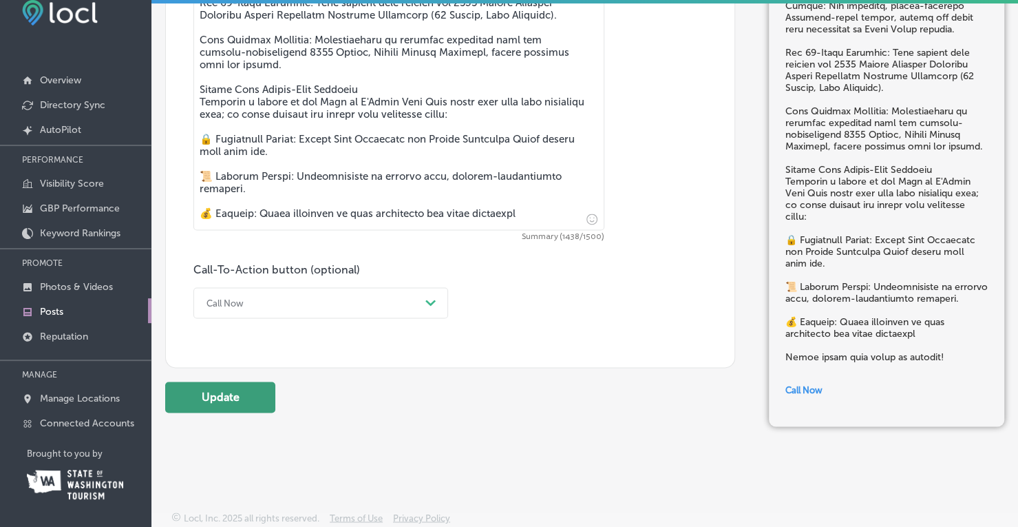
click at [226, 393] on button "Update" at bounding box center [220, 396] width 110 height 31
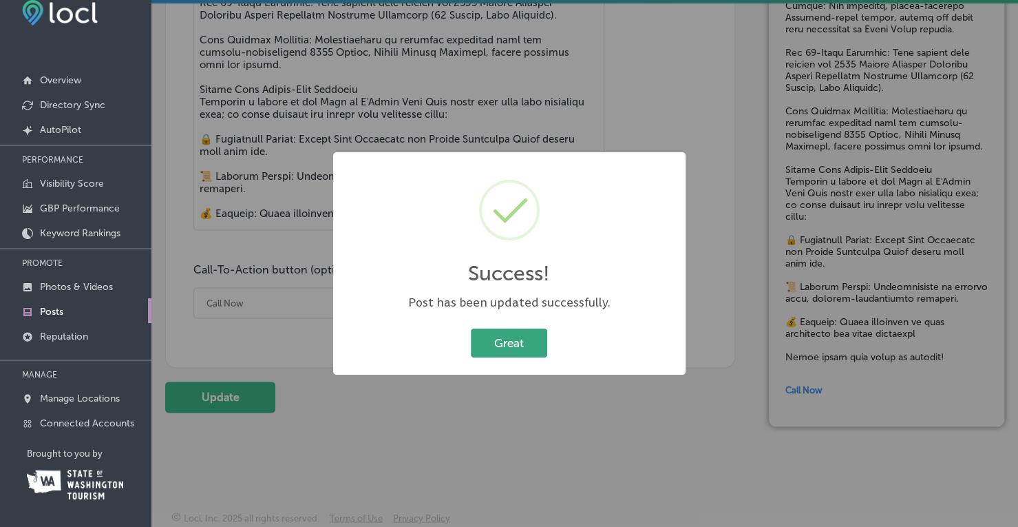
click at [537, 344] on button "Great" at bounding box center [509, 342] width 76 height 28
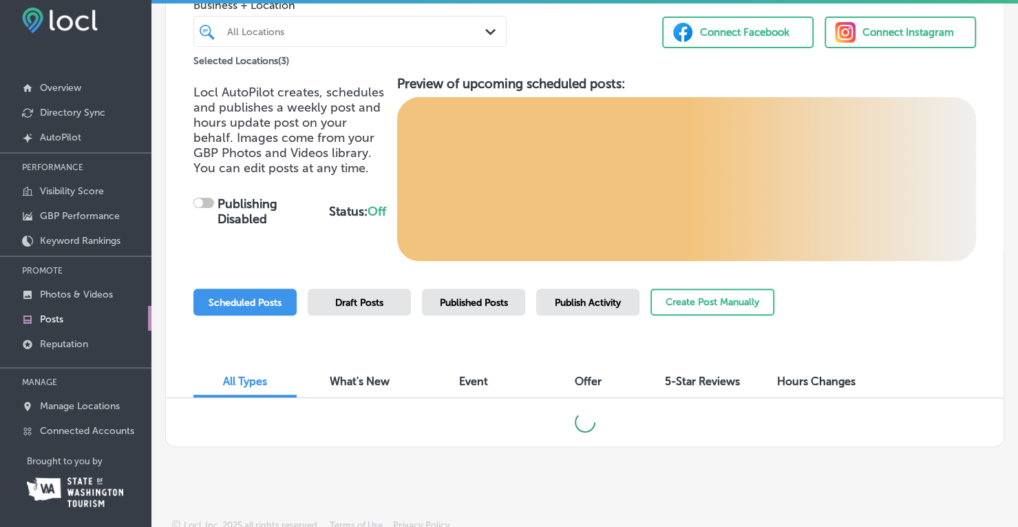
scroll to position [21, 0]
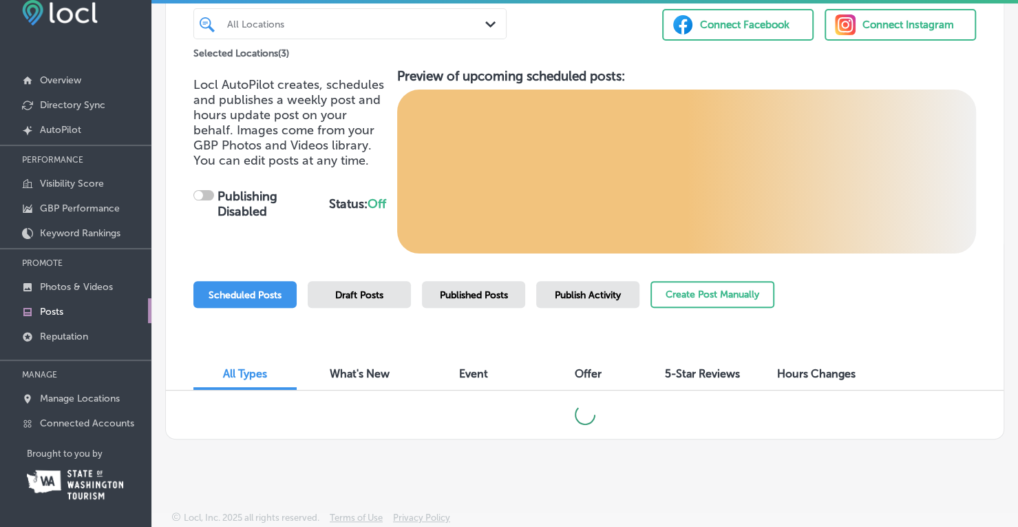
checkbox input "true"
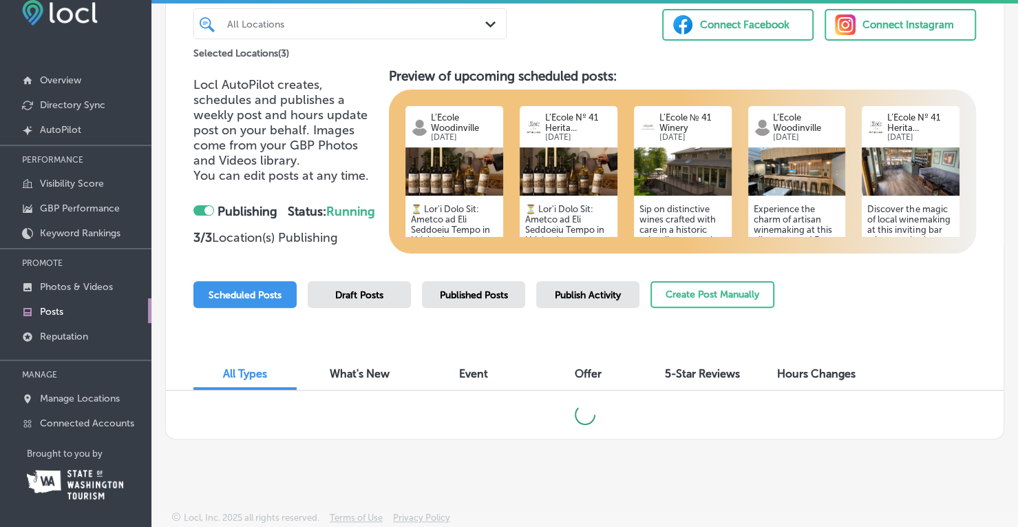
click at [680, 133] on p "[DATE]" at bounding box center [693, 137] width 67 height 9
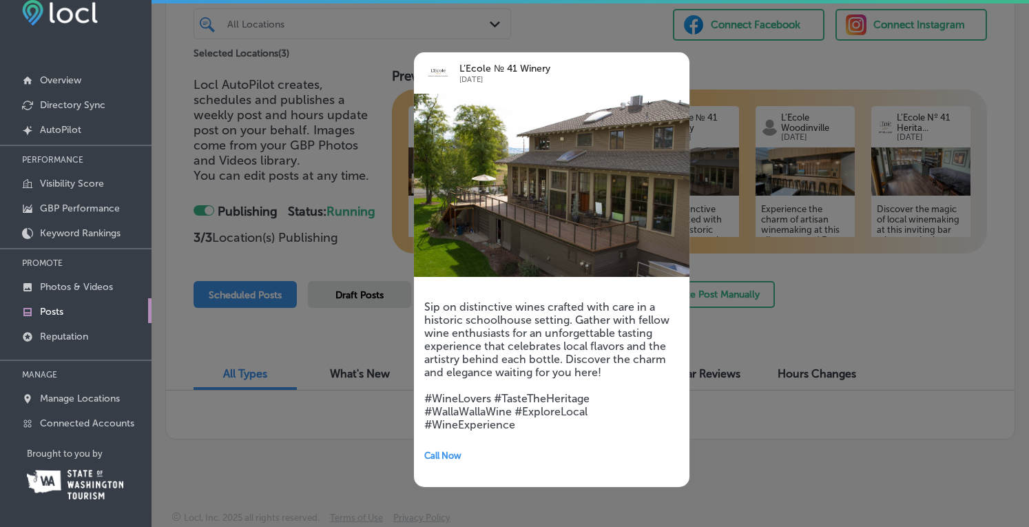
click at [724, 88] on div at bounding box center [514, 263] width 1029 height 527
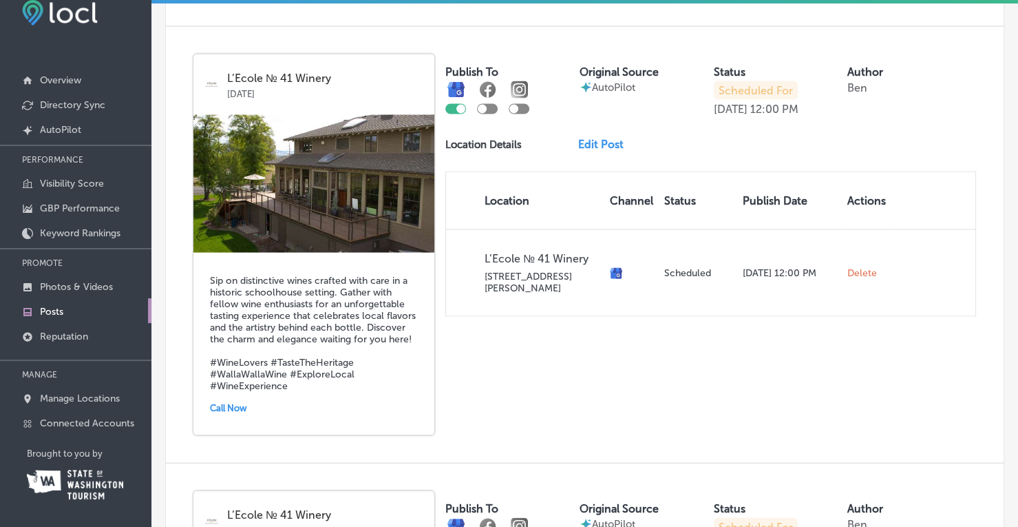
scroll to position [1469, 0]
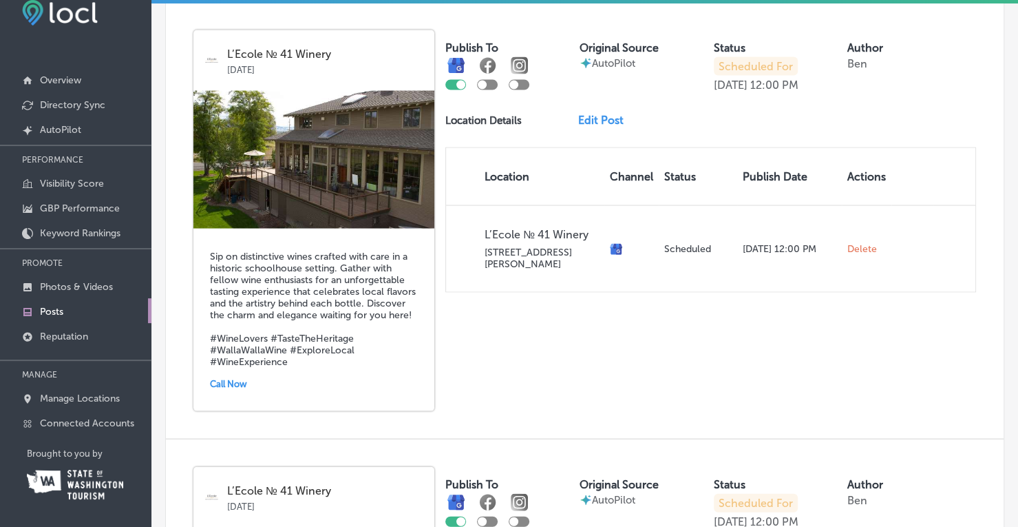
click at [601, 116] on link "Edit Post" at bounding box center [606, 119] width 56 height 13
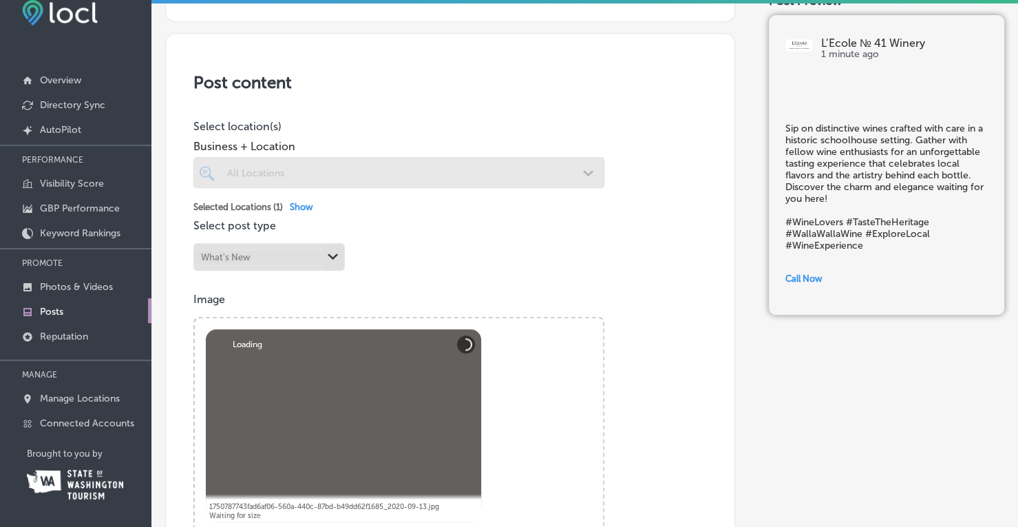
scroll to position [344, 0]
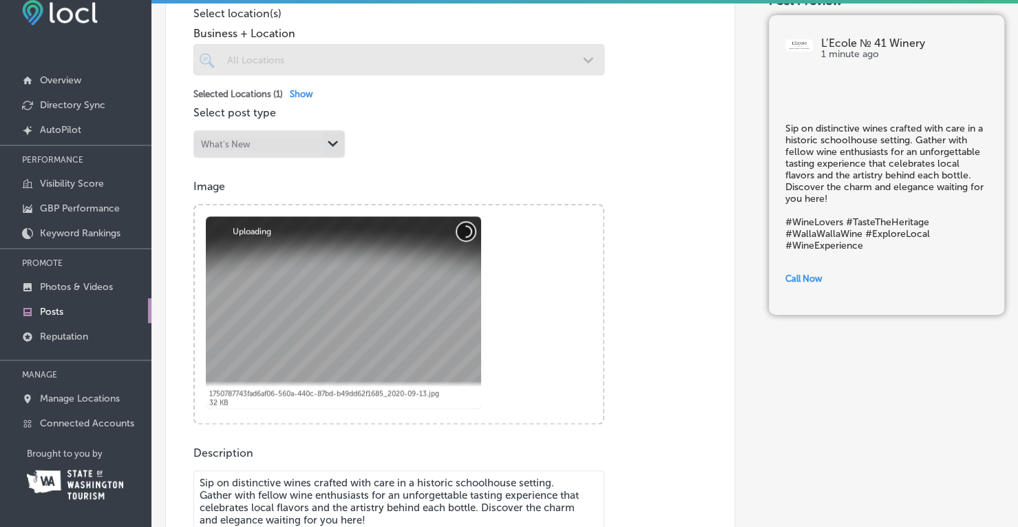
click at [468, 225] on button "Cancel" at bounding box center [466, 231] width 18 height 18
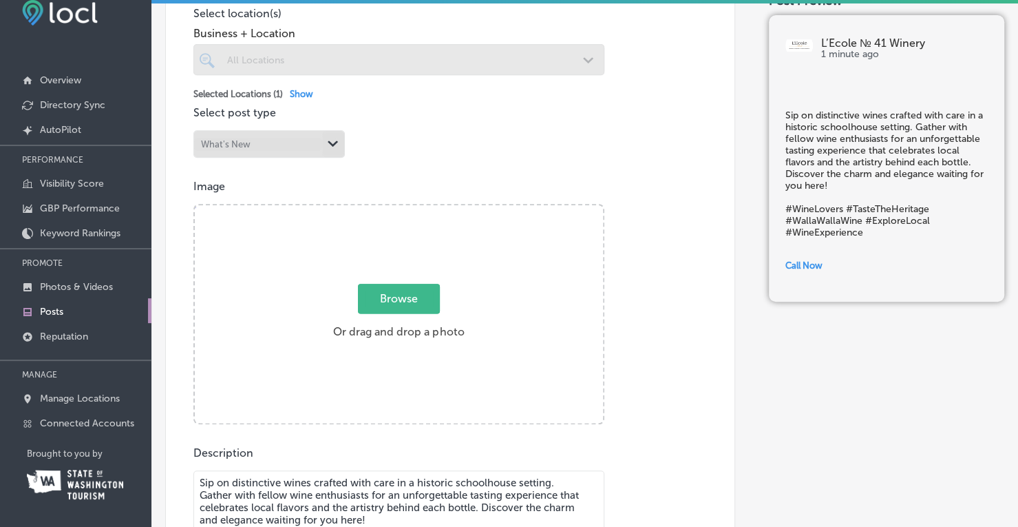
click at [418, 288] on span "Browse" at bounding box center [399, 299] width 82 height 30
click at [418, 209] on input "Browse Or drag and drop a photo" at bounding box center [399, 207] width 408 height 4
type input "C:\fakepath\Fall Wine Club 2025 GMB 1200x900.png"
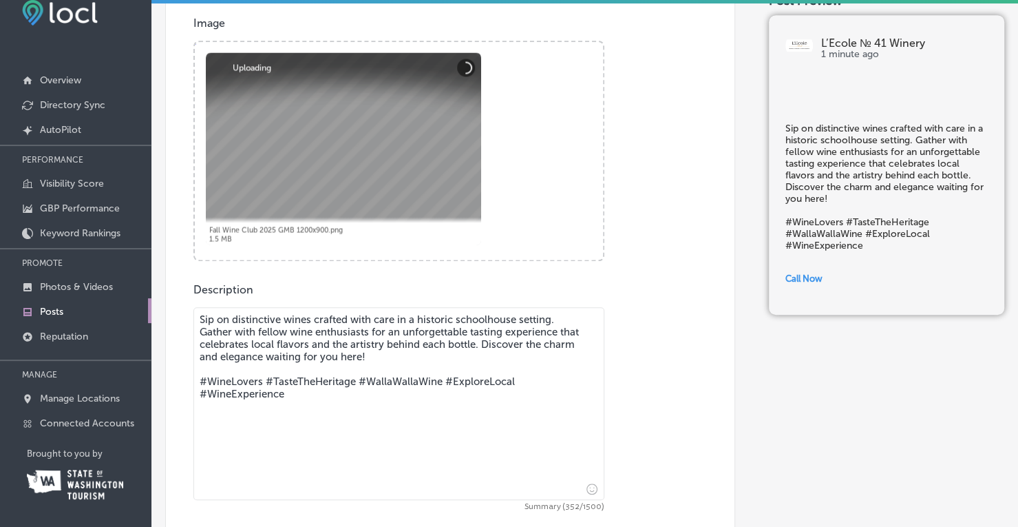
scroll to position [688, 0]
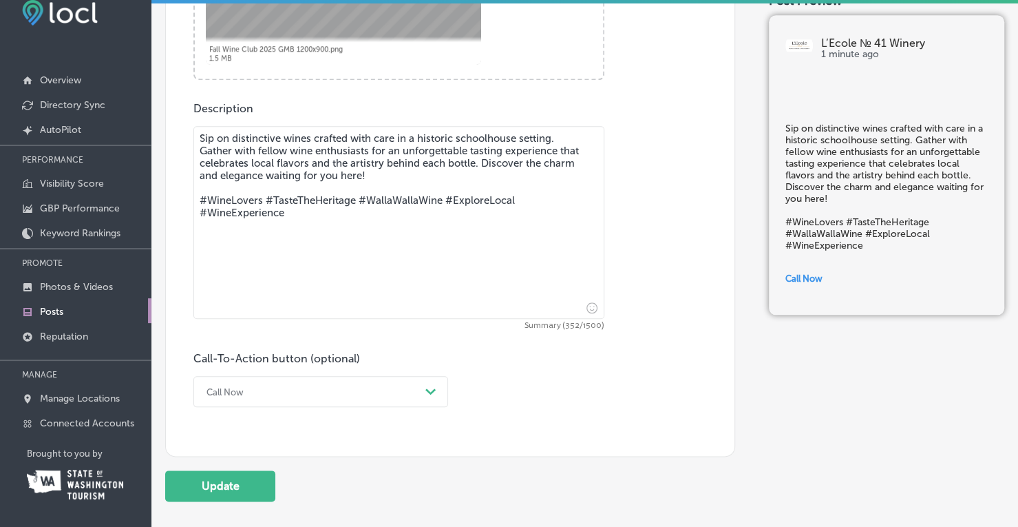
click at [338, 195] on textarea "Sip on distinctive wines crafted with care in a historic schoolhouse setting. G…" at bounding box center [398, 222] width 411 height 193
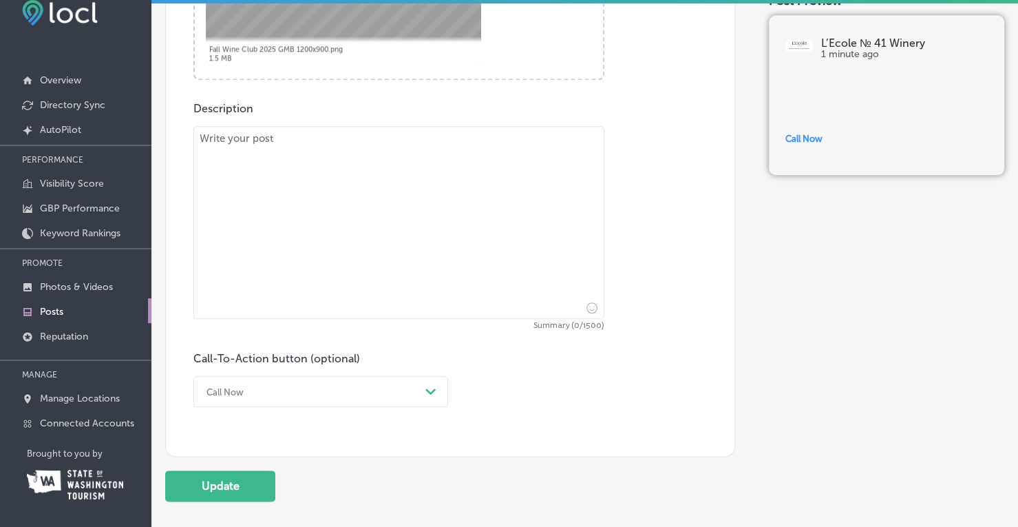
paste textarea "⏳ Lor'i Dolo Sit: Ametco ad Eli Seddoeiu Tempo in Utlabor! Etdol mag aliquae ad…"
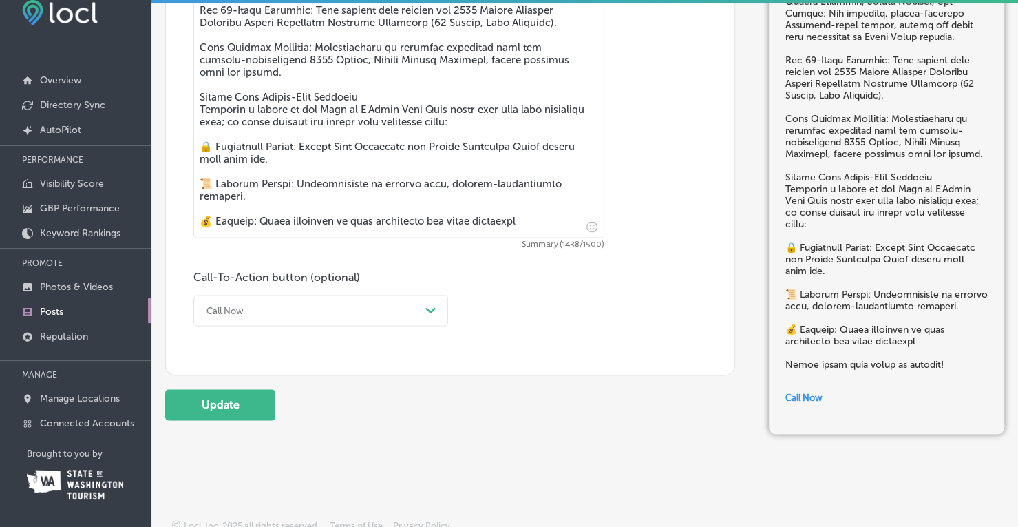
scroll to position [1025, 0]
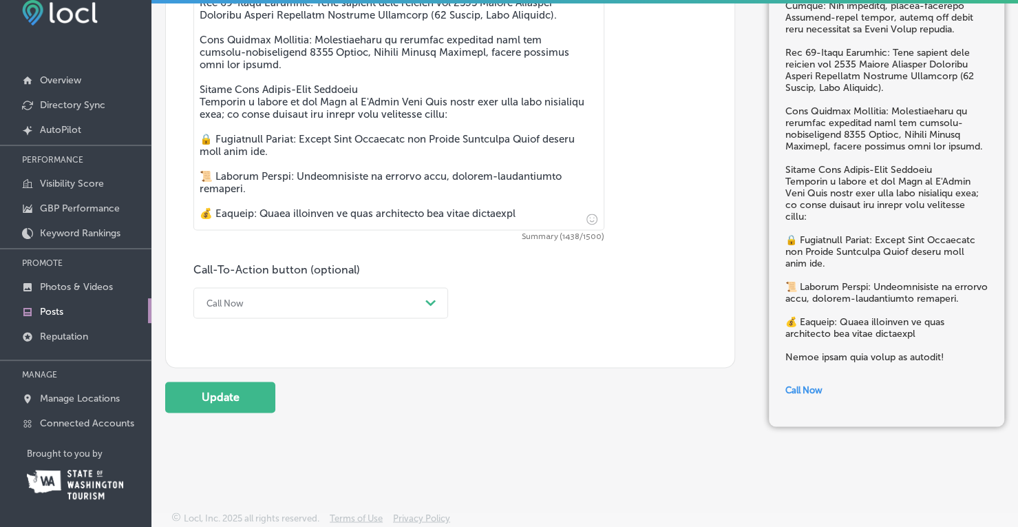
type textarea "⏳ Lor'i Dolo Sit: Ametco ad Eli Seddoeiu Tempo in Utlabor! Etdol mag aliquae ad…"
click at [293, 297] on div "Call Now" at bounding box center [310, 302] width 220 height 21
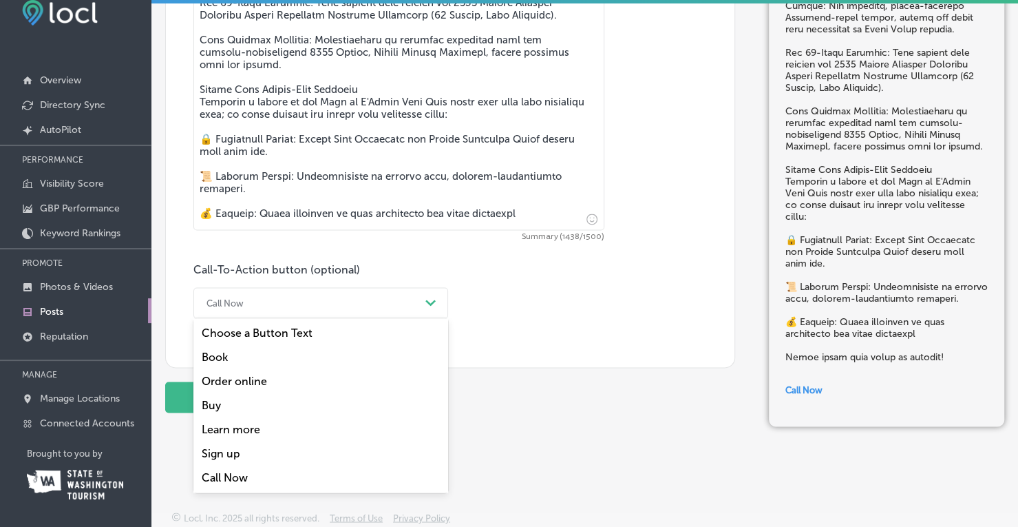
click at [263, 419] on div "Learn more" at bounding box center [320, 429] width 255 height 24
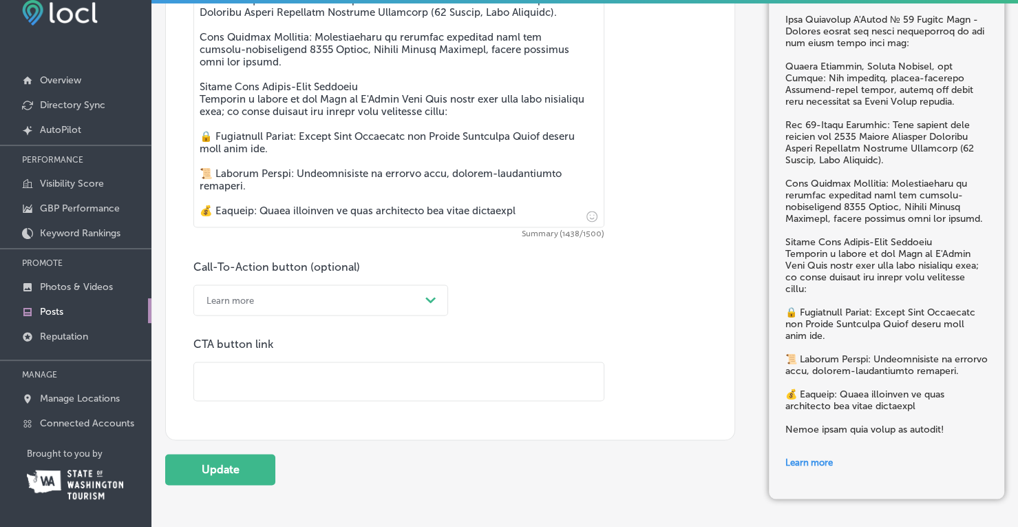
click at [243, 390] on input "text" at bounding box center [399, 381] width 410 height 38
paste input "[URL][DOMAIN_NAME]"
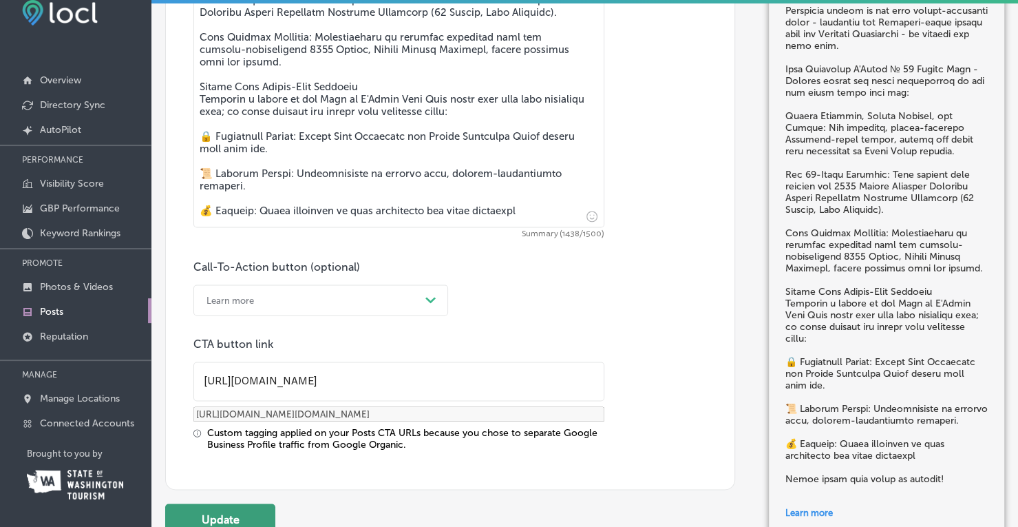
type input "[URL][DOMAIN_NAME]"
click at [218, 512] on button "Update" at bounding box center [220, 518] width 110 height 31
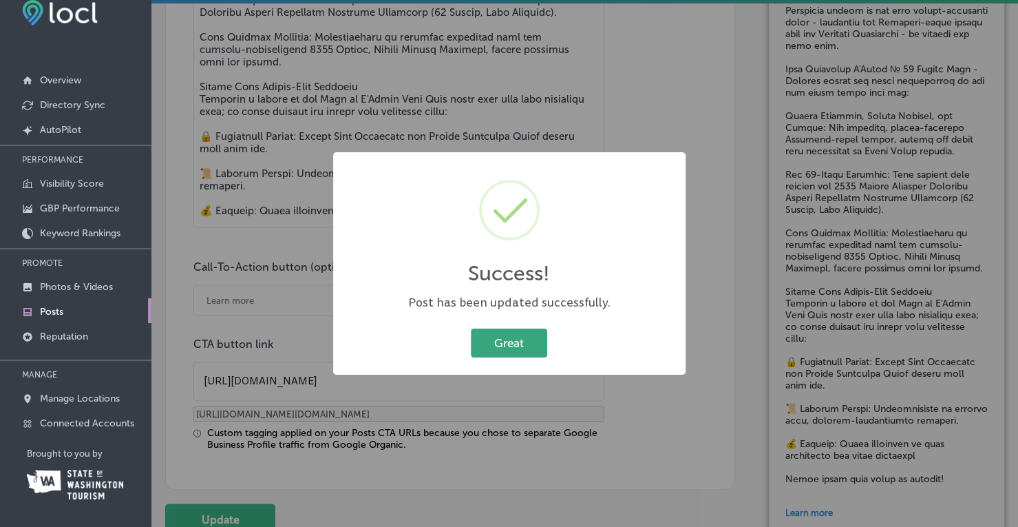
drag, startPoint x: 512, startPoint y: 326, endPoint x: 510, endPoint y: 334, distance: 7.7
click at [510, 331] on div "Great Cancel" at bounding box center [509, 343] width 325 height 36
click at [509, 337] on button "Great" at bounding box center [509, 342] width 76 height 28
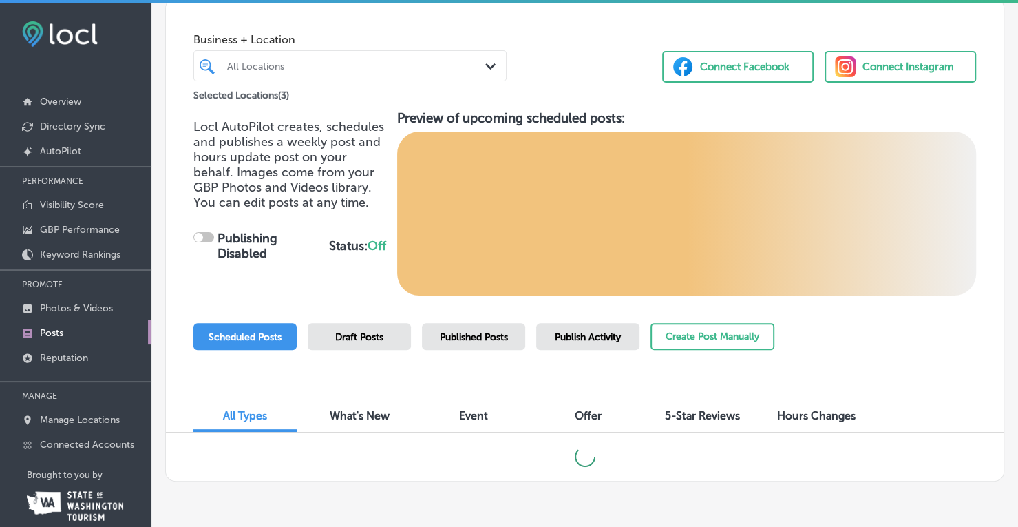
scroll to position [92, 0]
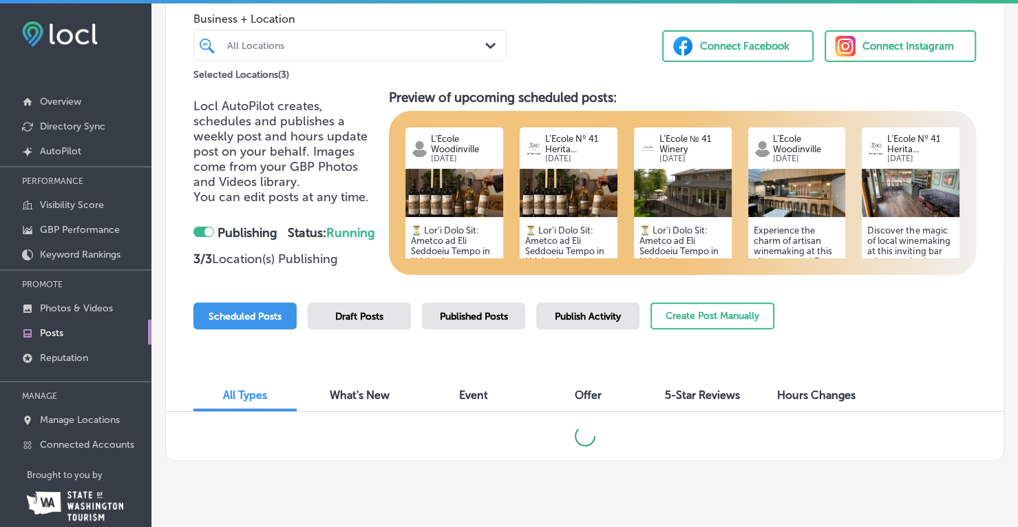
checkbox input "true"
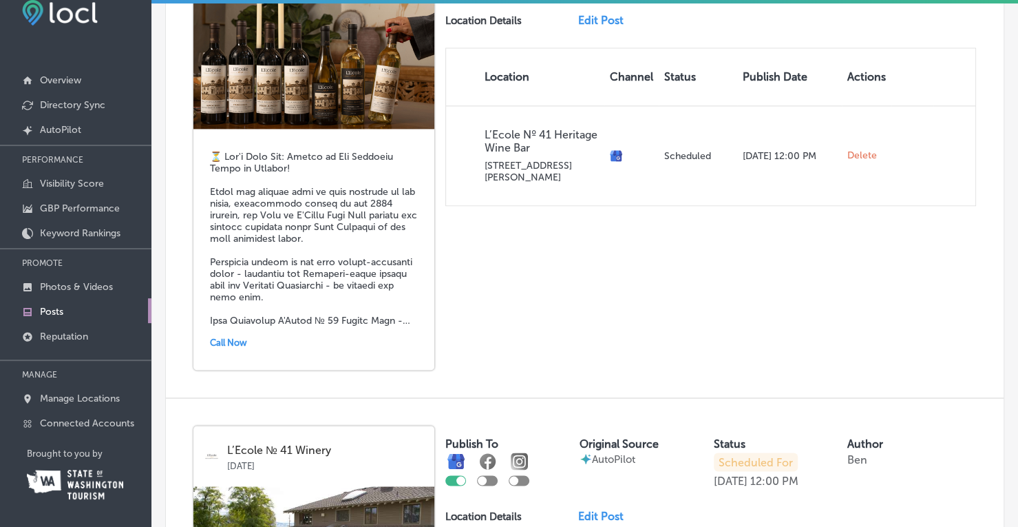
scroll to position [987, 0]
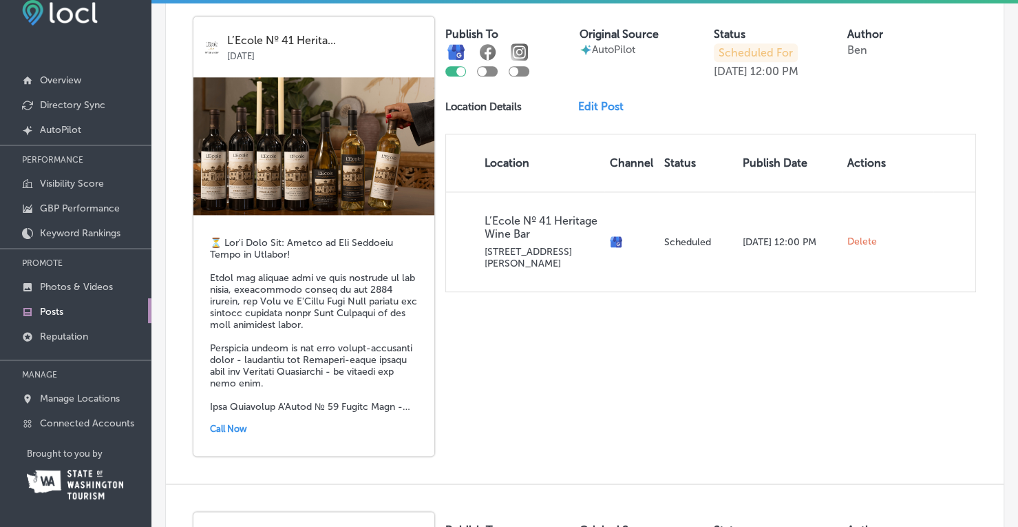
click at [583, 107] on link "Edit Post" at bounding box center [606, 106] width 56 height 13
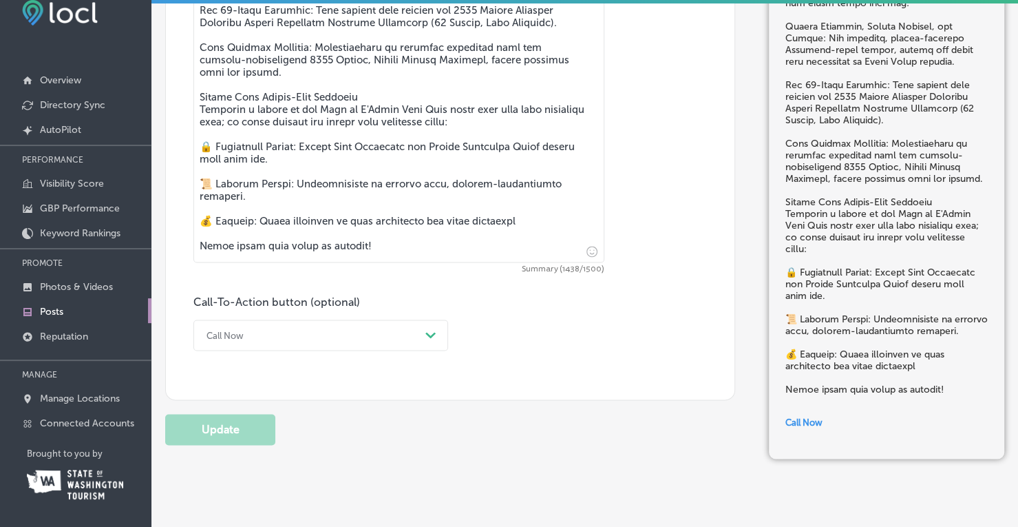
scroll to position [1050, 0]
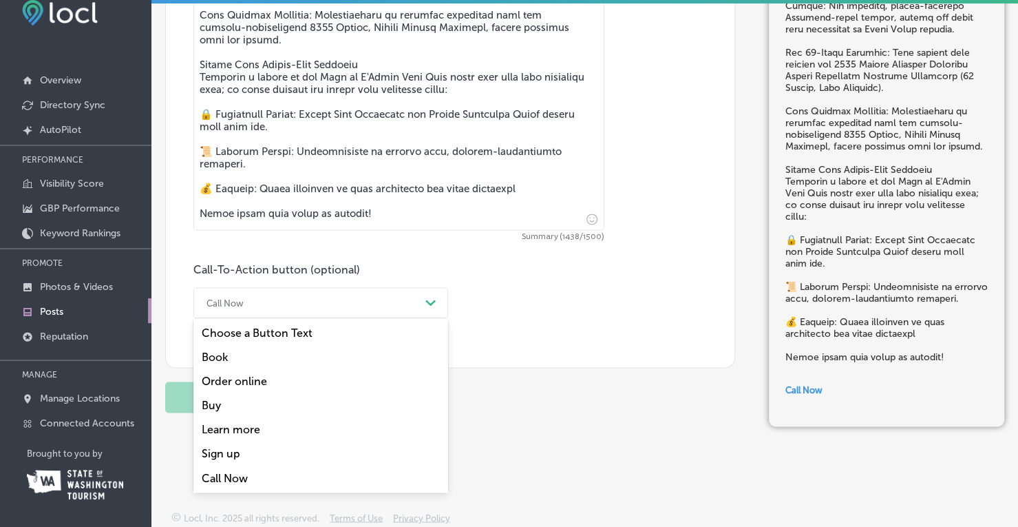
click at [288, 311] on div "Call Now Path Created with Sketch." at bounding box center [320, 302] width 255 height 31
click at [244, 421] on div "Learn more" at bounding box center [320, 429] width 255 height 24
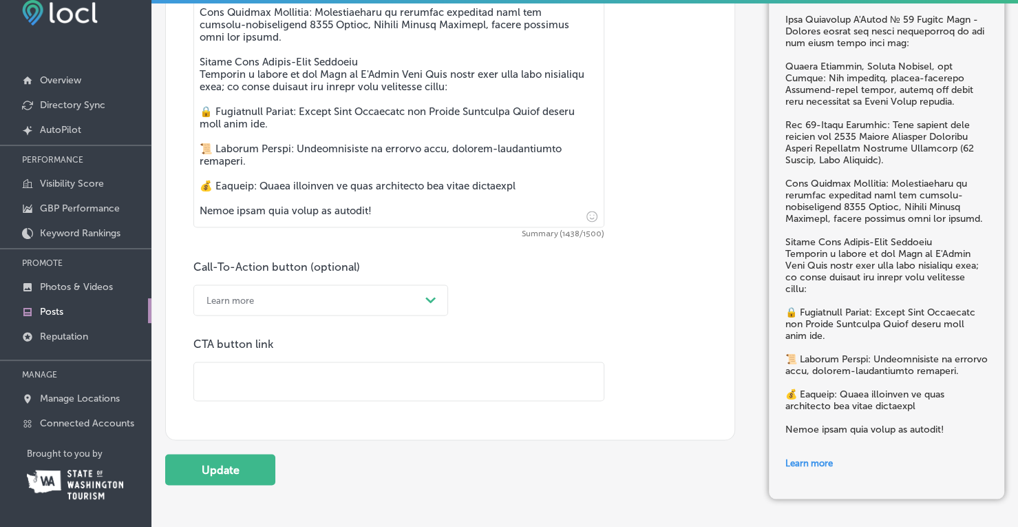
click at [255, 368] on input "text" at bounding box center [399, 381] width 410 height 38
paste input "[URL][DOMAIN_NAME]"
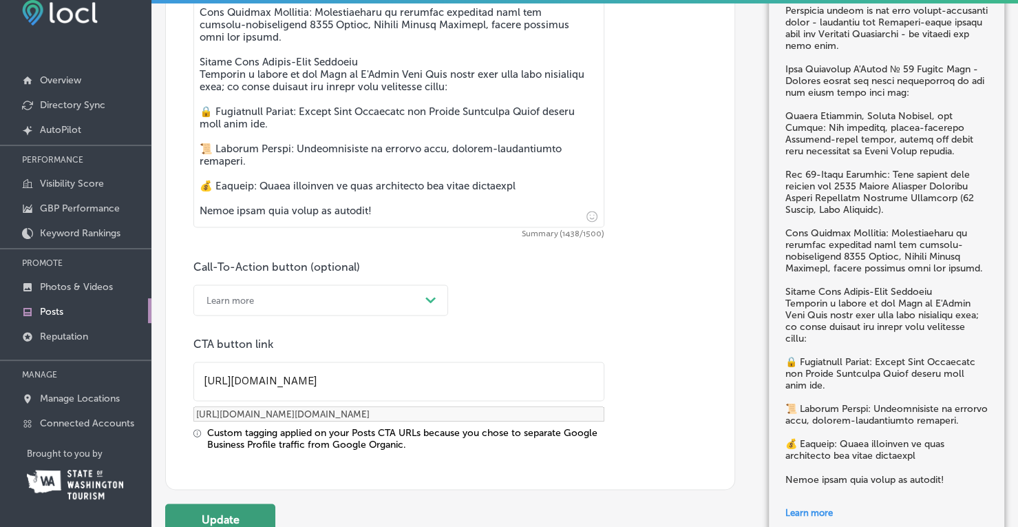
type input "[URL][DOMAIN_NAME]"
click at [233, 506] on button "Update" at bounding box center [220, 518] width 110 height 31
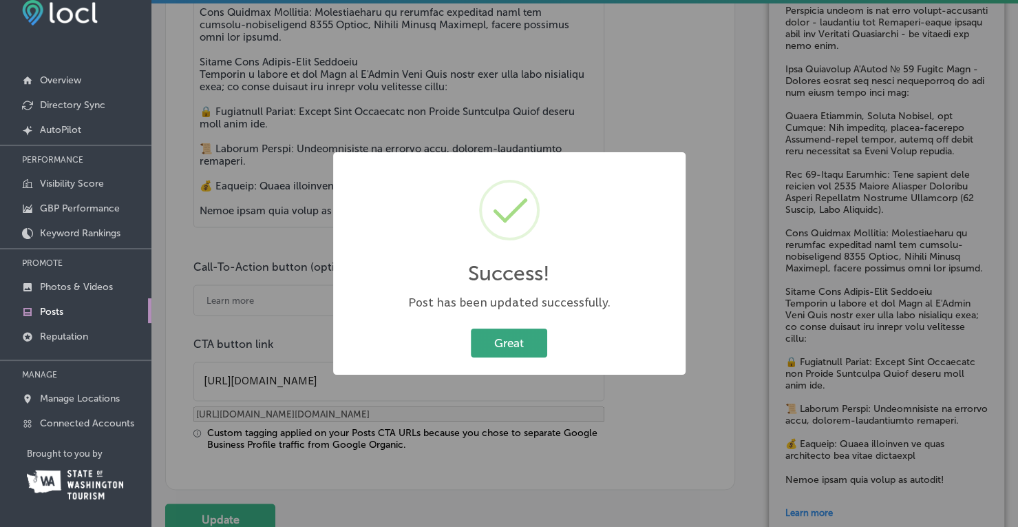
click at [512, 342] on button "Great" at bounding box center [509, 342] width 76 height 28
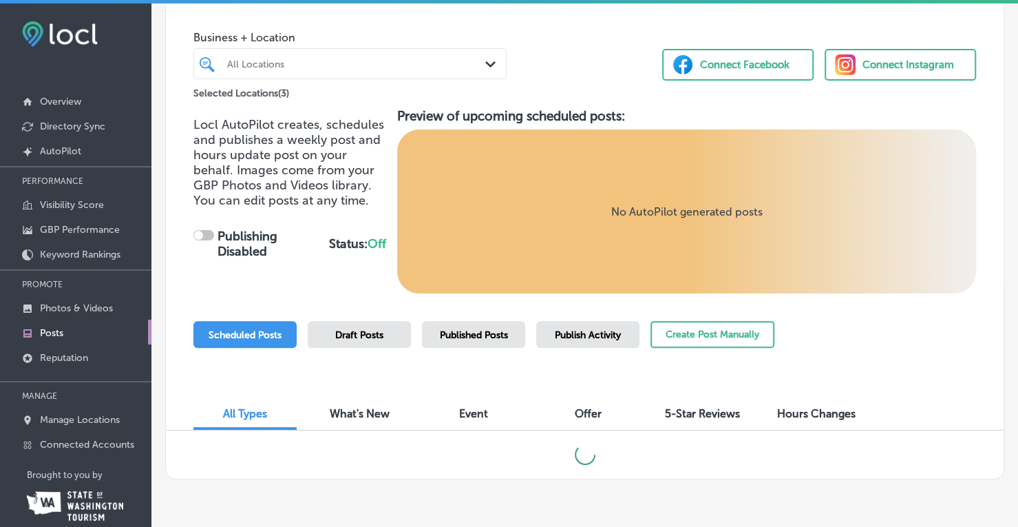
scroll to position [92, 0]
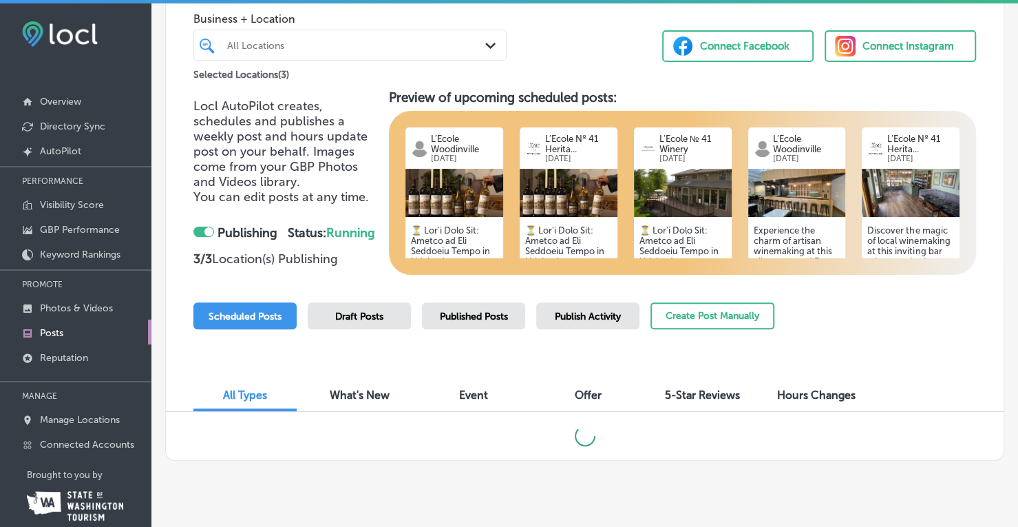
checkbox input "true"
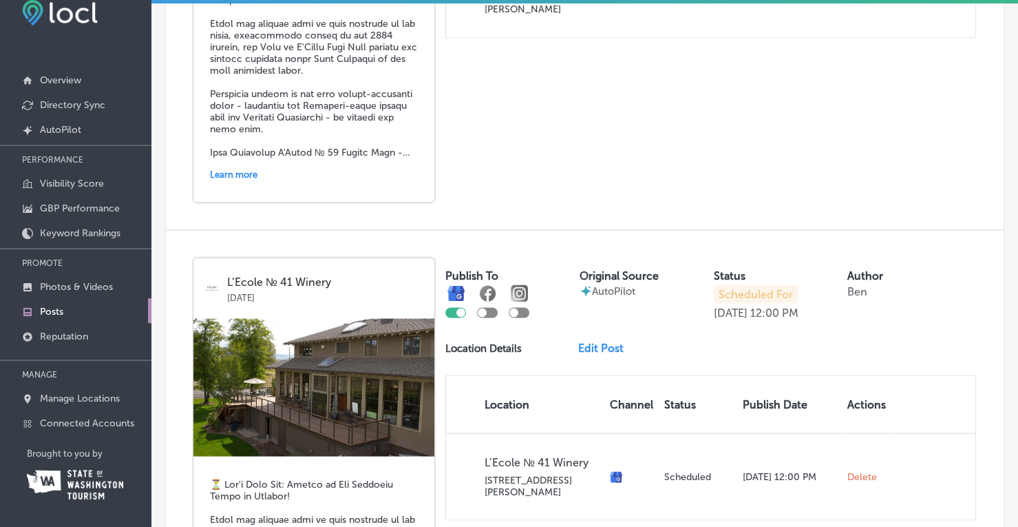
scroll to position [1262, 0]
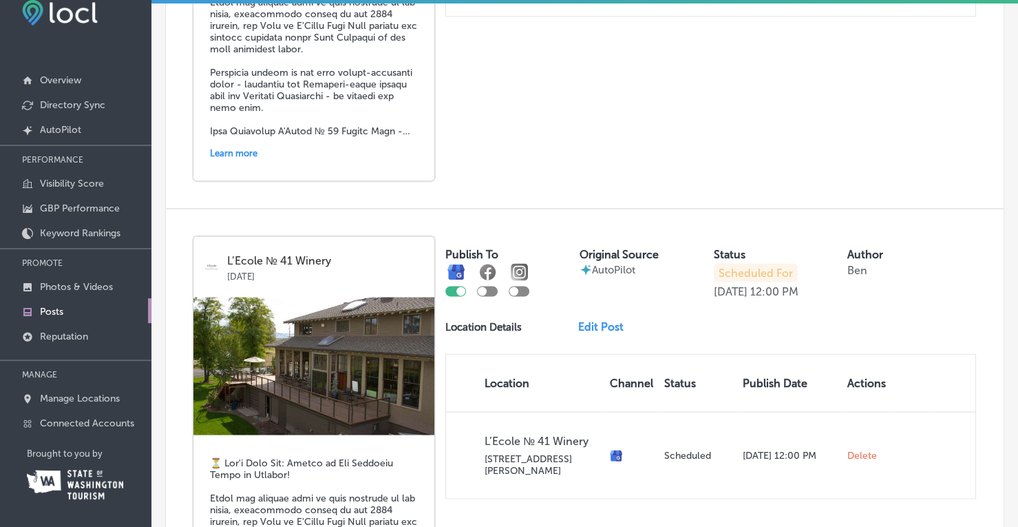
click at [580, 326] on link "Edit Post" at bounding box center [606, 325] width 56 height 13
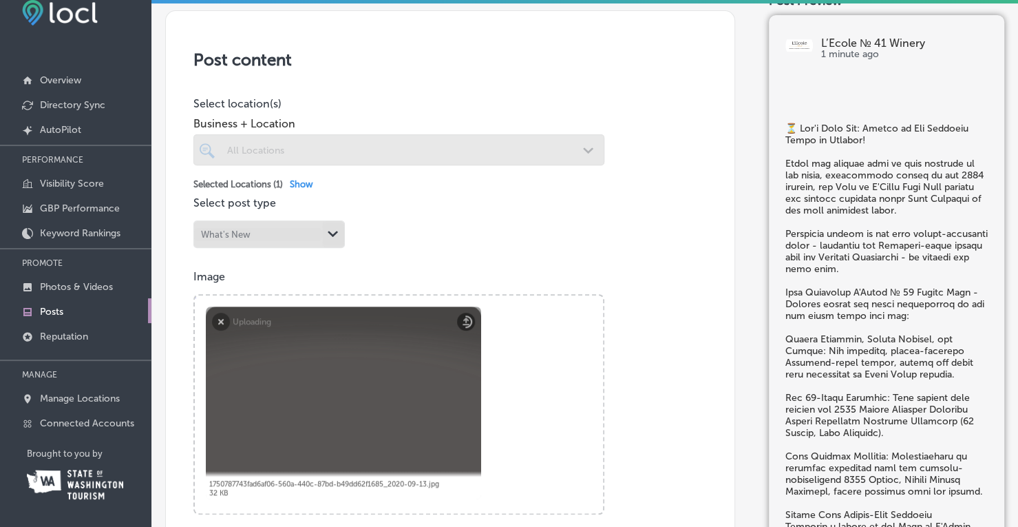
scroll to position [344, 0]
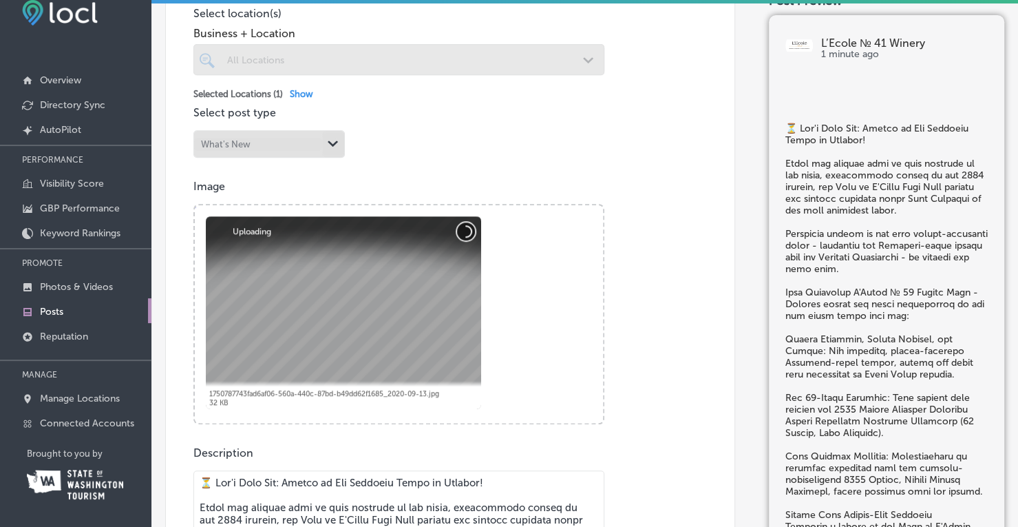
click at [464, 233] on button "Cancel" at bounding box center [466, 231] width 18 height 18
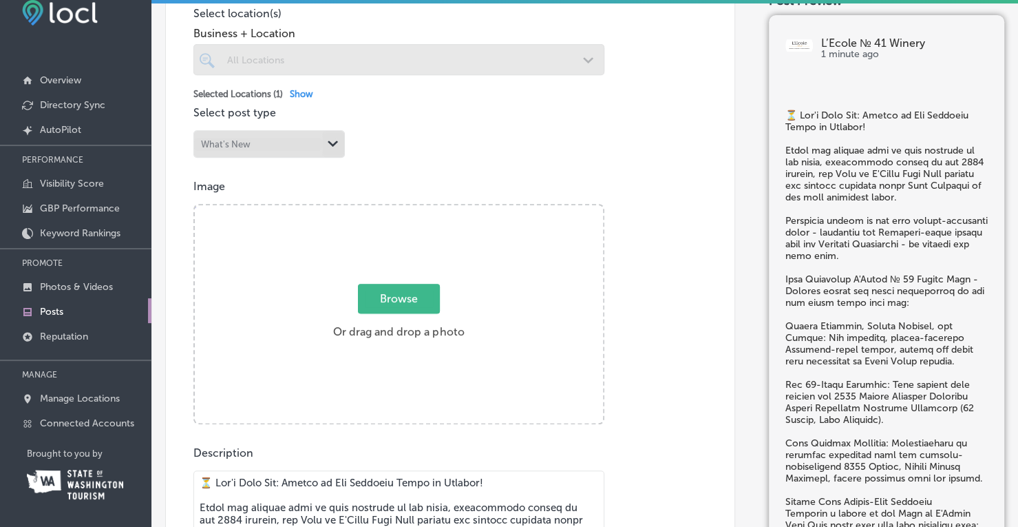
click at [391, 295] on span "Browse" at bounding box center [399, 299] width 82 height 30
click at [391, 209] on input "Browse Or drag and drop a photo" at bounding box center [399, 207] width 408 height 4
type input "C:\fakepath\Fall Wine Club 2025 GMB 1200x900.png"
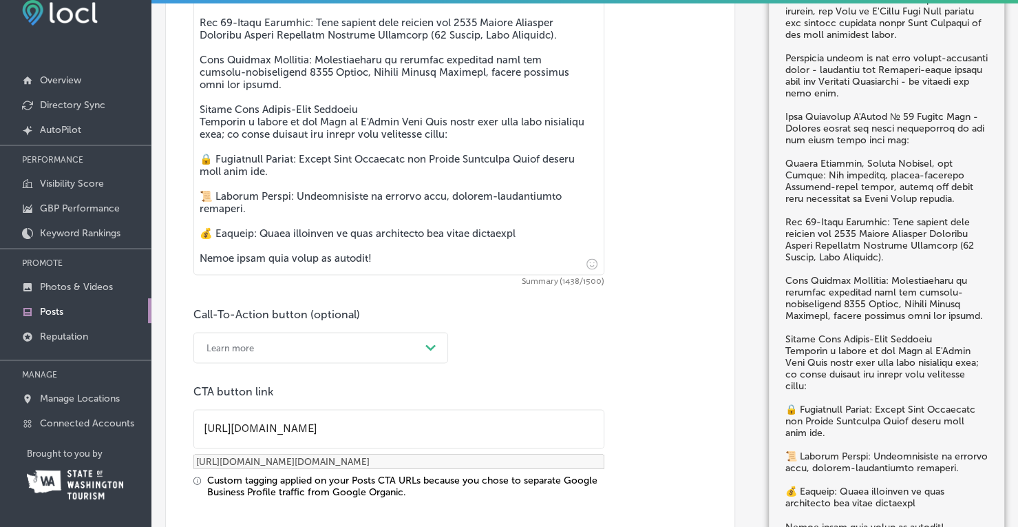
scroll to position [1173, 0]
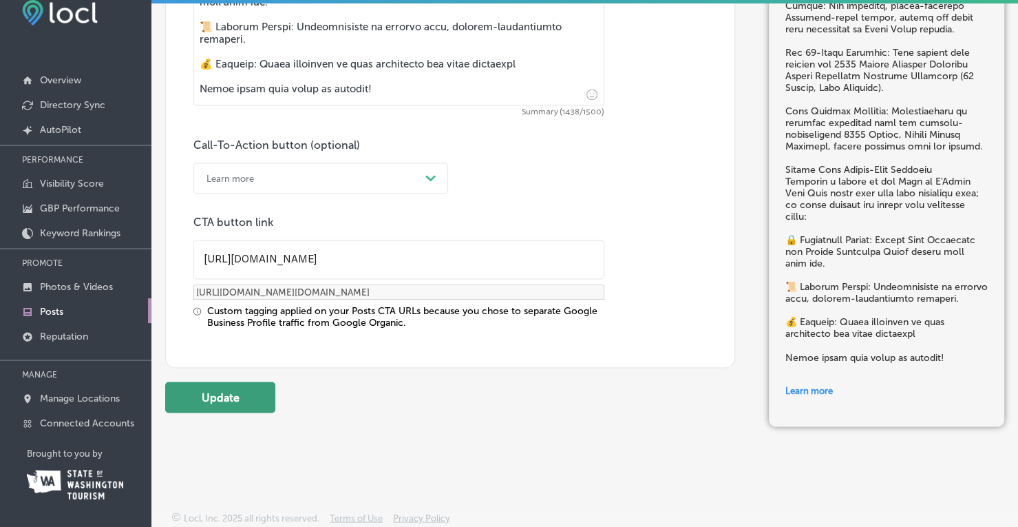
click at [197, 398] on button "Update" at bounding box center [220, 396] width 110 height 31
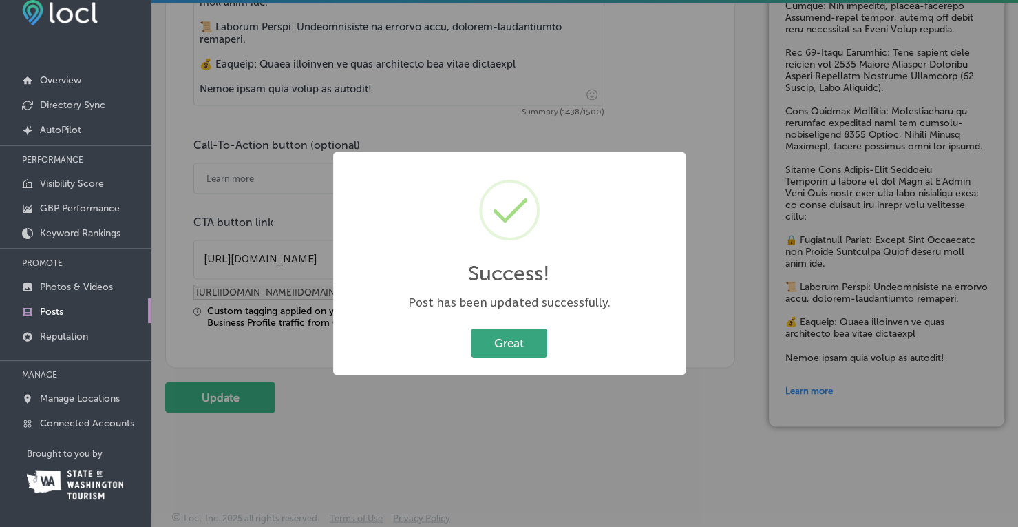
click at [504, 341] on button "Great" at bounding box center [509, 342] width 76 height 28
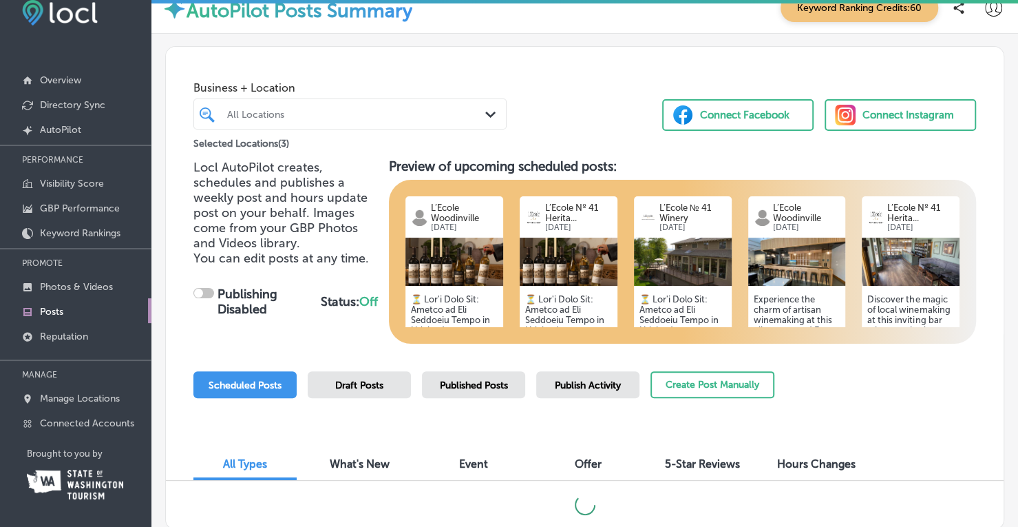
checkbox input "true"
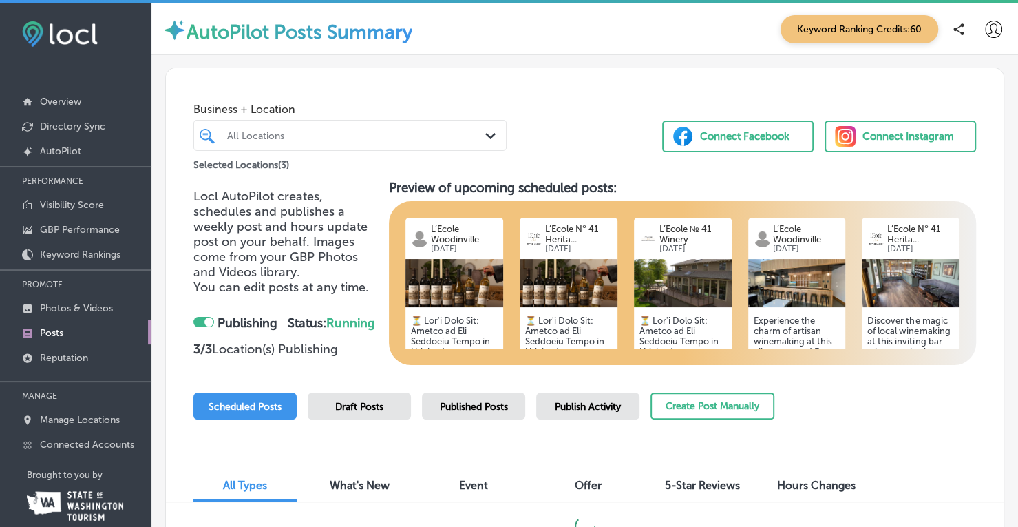
click at [339, 229] on span "Locl AutoPilot creates, schedules and publishes a weekly post and hours update …" at bounding box center [280, 234] width 174 height 91
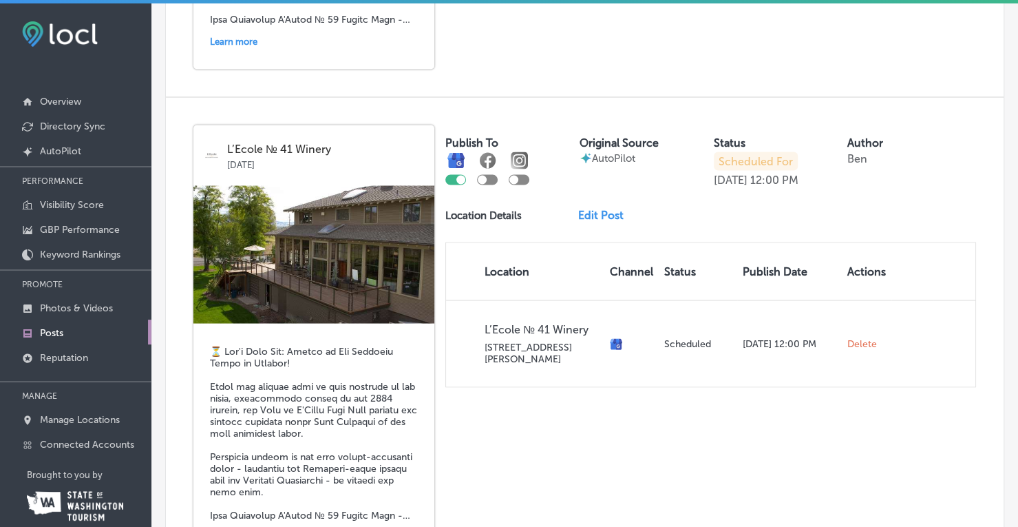
scroll to position [1515, 0]
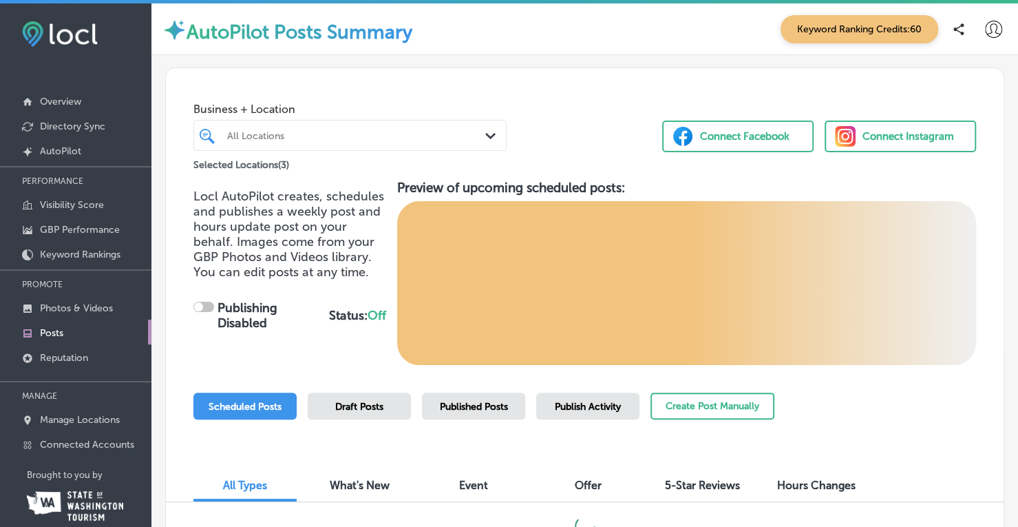
checkbox input "true"
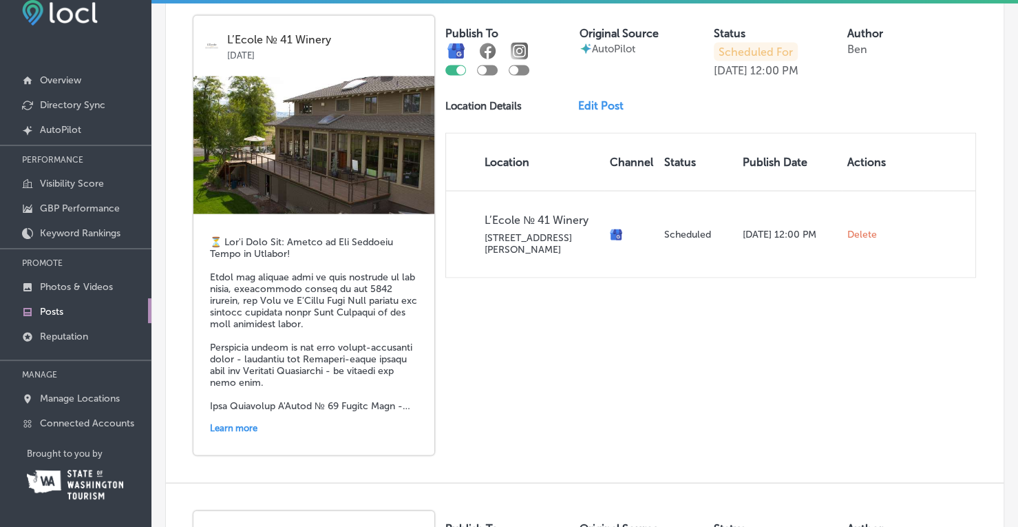
scroll to position [1331, 0]
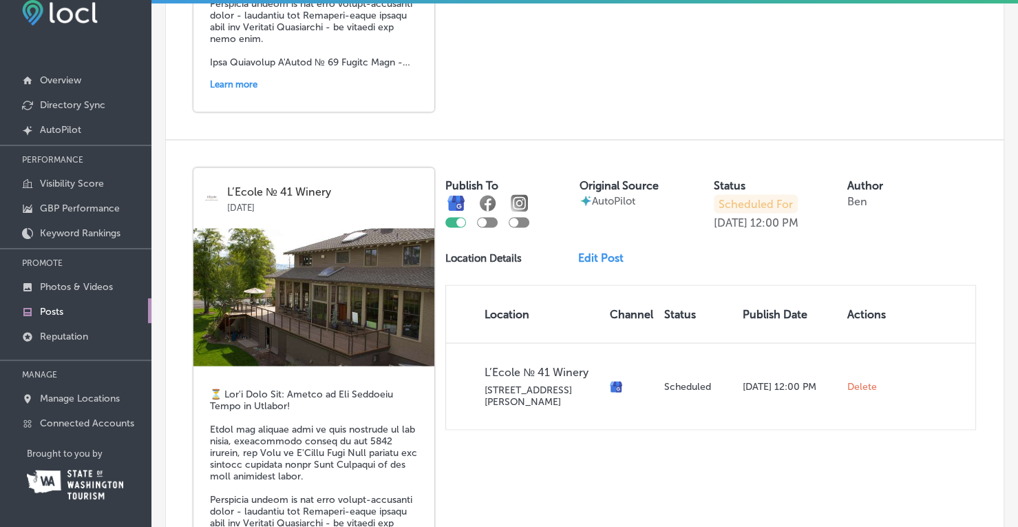
click at [592, 251] on link "Edit Post" at bounding box center [606, 257] width 56 height 13
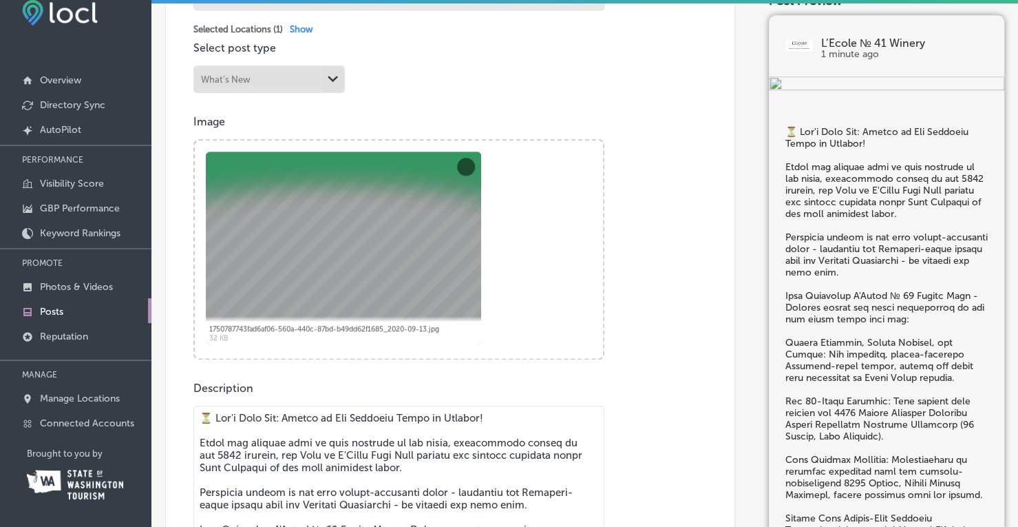
scroll to position [413, 0]
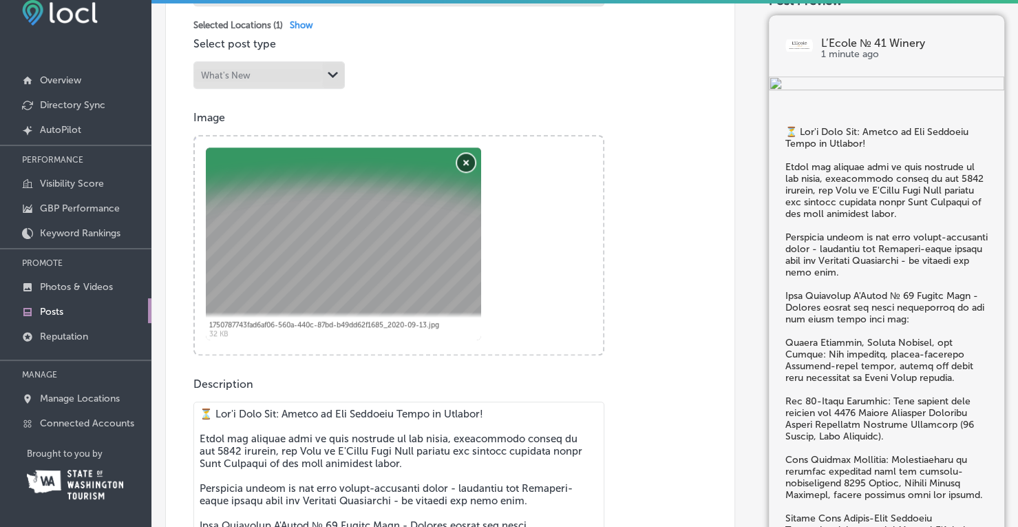
click at [465, 155] on button "Remove" at bounding box center [466, 163] width 18 height 18
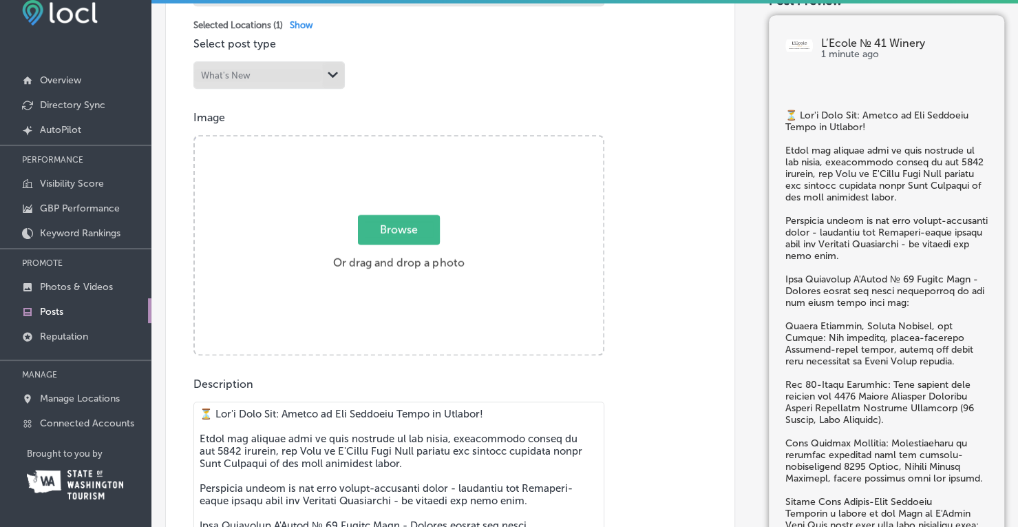
click at [375, 238] on span "Browse" at bounding box center [399, 230] width 82 height 30
click at [375, 140] on input "Browse Or drag and drop a photo" at bounding box center [399, 138] width 408 height 4
type input "C:\fakepath\Fall Wine Club 2025 GMB 1200x900.png"
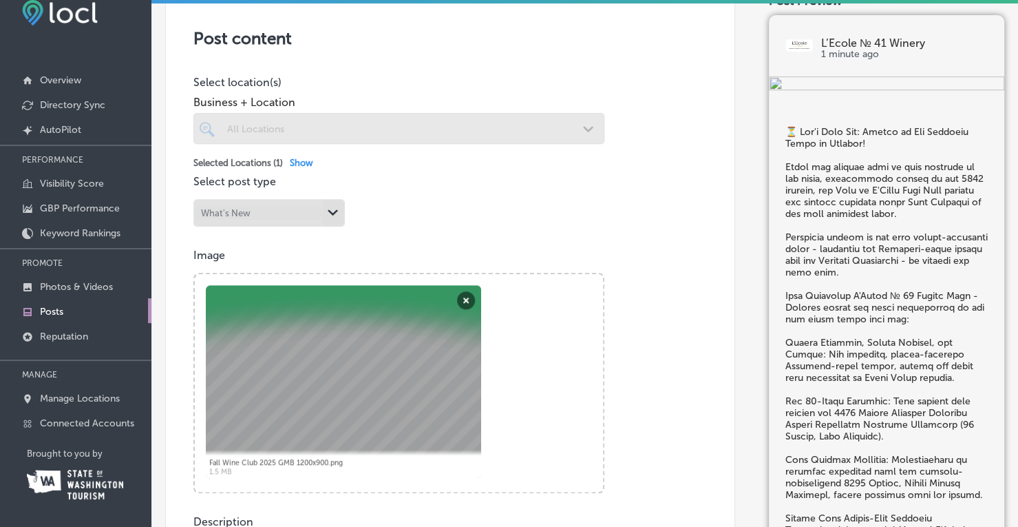
click at [525, 158] on div "Selected Locations ( 1 ) Show" at bounding box center [450, 163] width 514 height 10
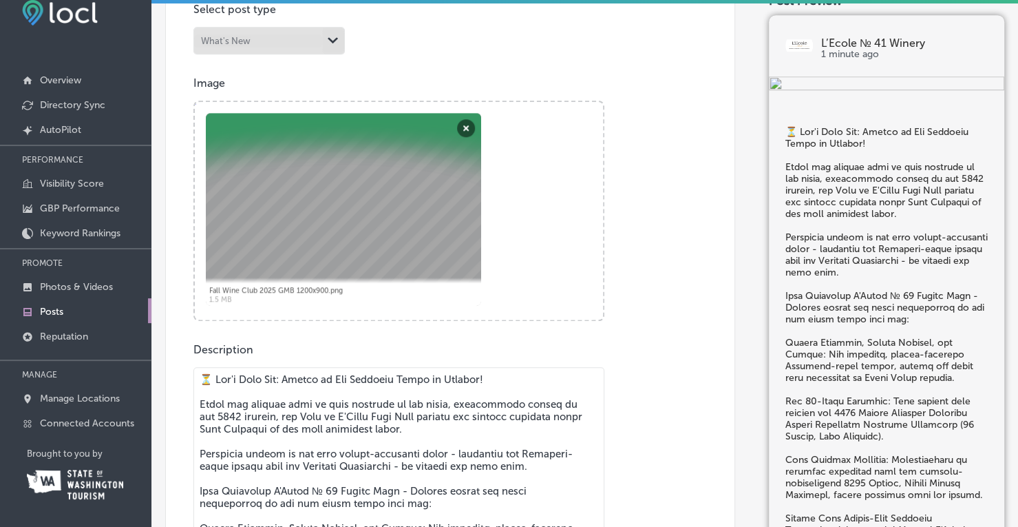
scroll to position [688, 0]
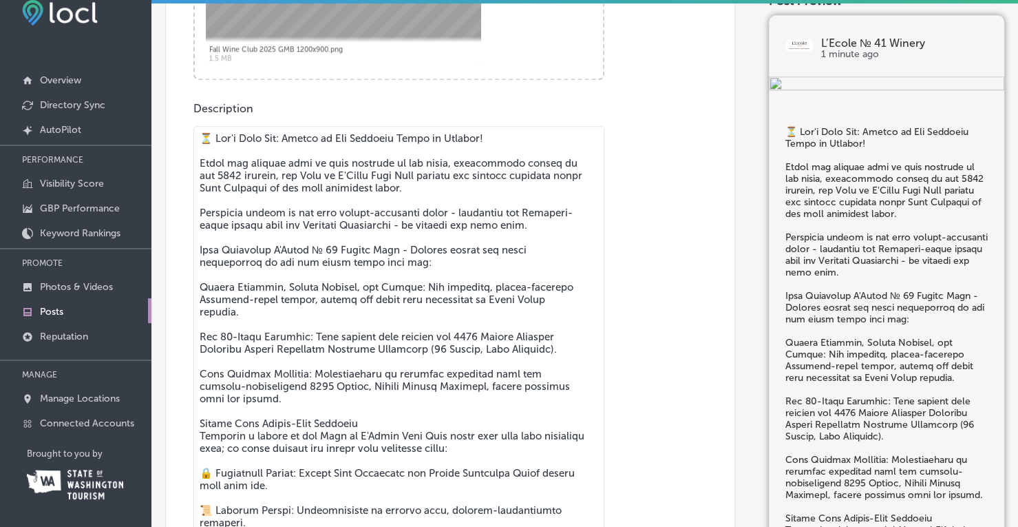
click at [469, 246] on textarea at bounding box center [398, 357] width 411 height 463
click at [471, 240] on textarea at bounding box center [398, 357] width 411 height 463
click at [469, 149] on textarea at bounding box center [398, 357] width 411 height 463
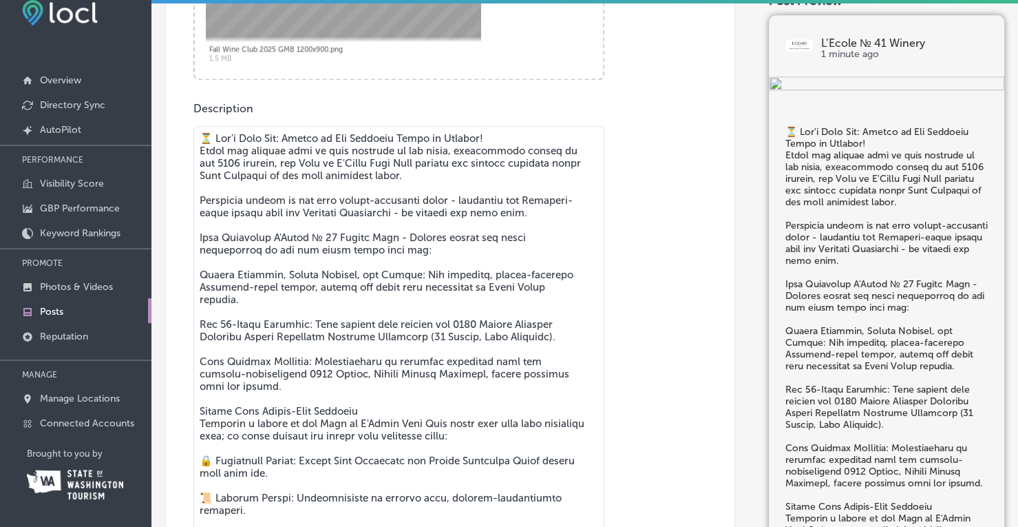
type textarea "⏳ Lor'i Dolo Sit: Ametco ad Eli Seddoeiu Tempo in Utlabor! Etdol mag aliquae ad…"
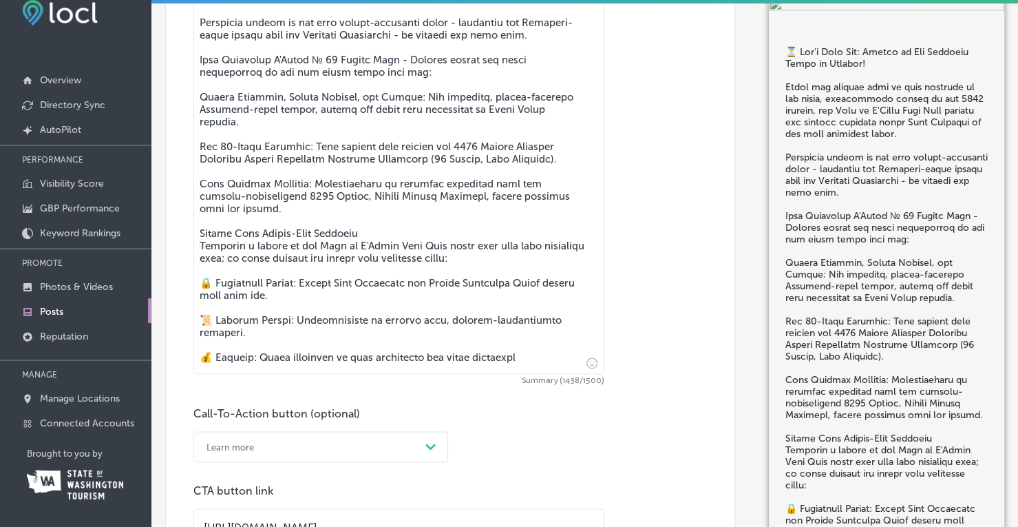
scroll to position [1148, 0]
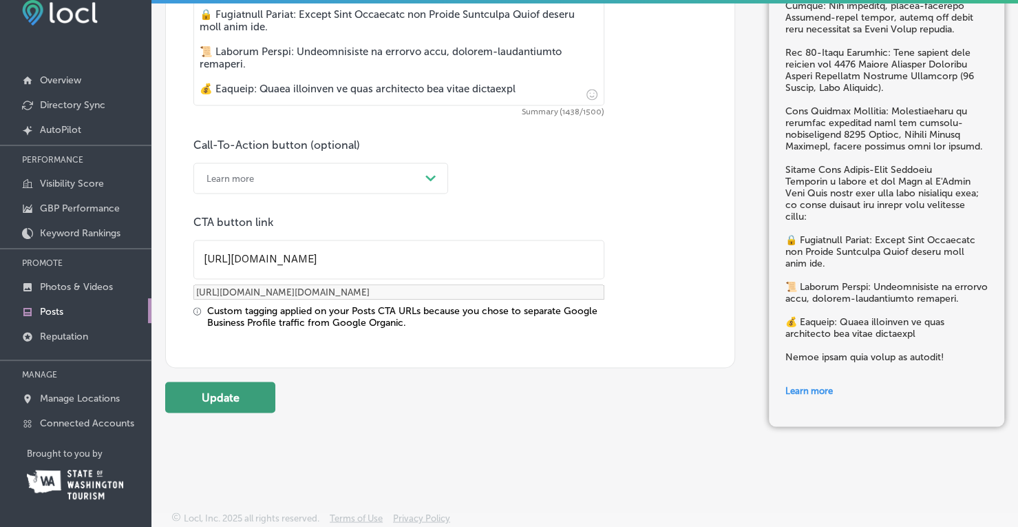
click at [200, 389] on button "Update" at bounding box center [220, 396] width 110 height 31
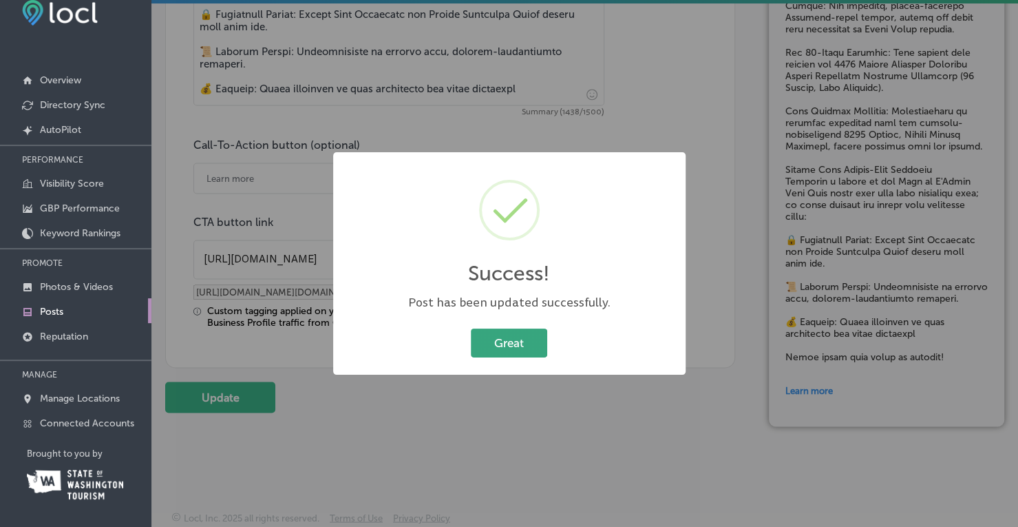
click at [516, 334] on button "Great" at bounding box center [509, 342] width 76 height 28
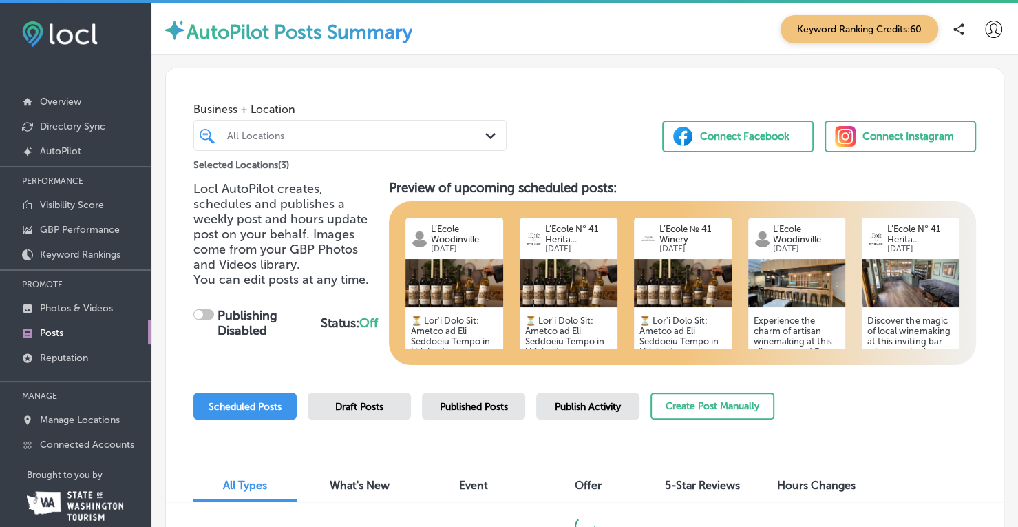
checkbox input "true"
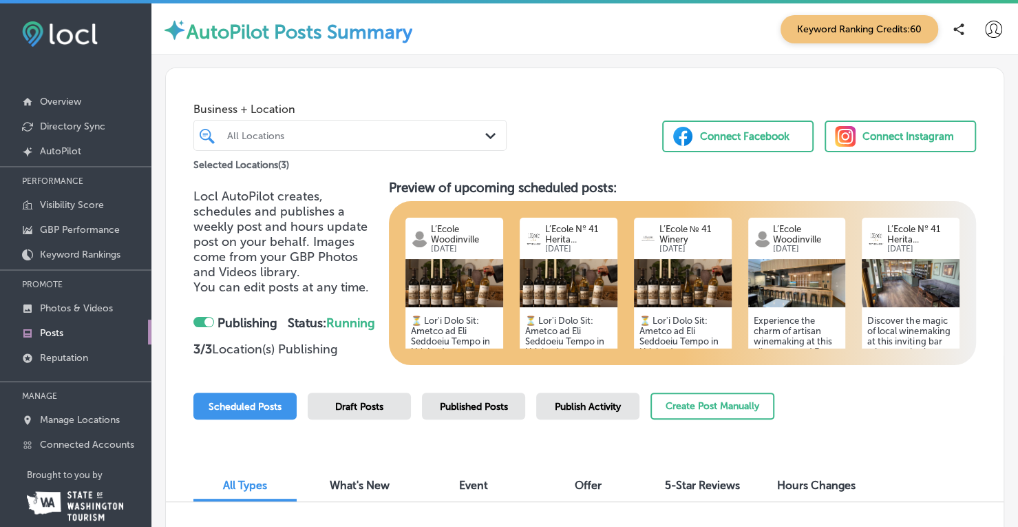
click at [843, 25] on span "Keyword Ranking Credits: 60" at bounding box center [860, 29] width 158 height 28
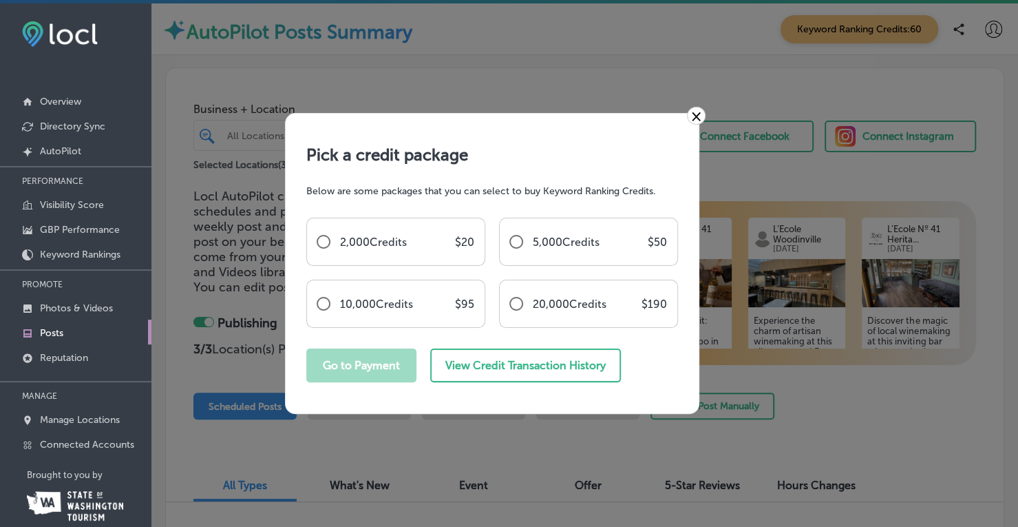
click at [697, 114] on link "×" at bounding box center [696, 116] width 19 height 18
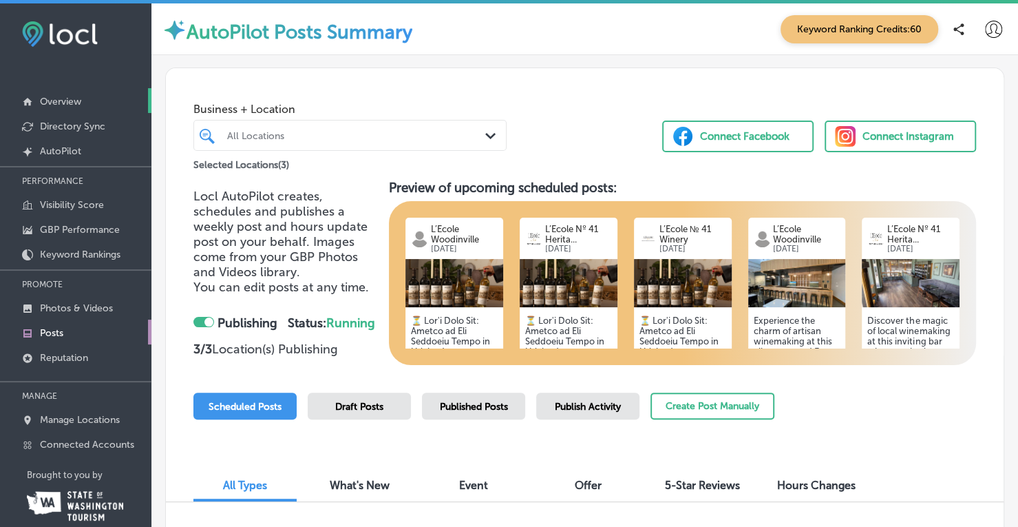
click at [81, 98] on p "Overview" at bounding box center [60, 102] width 41 height 12
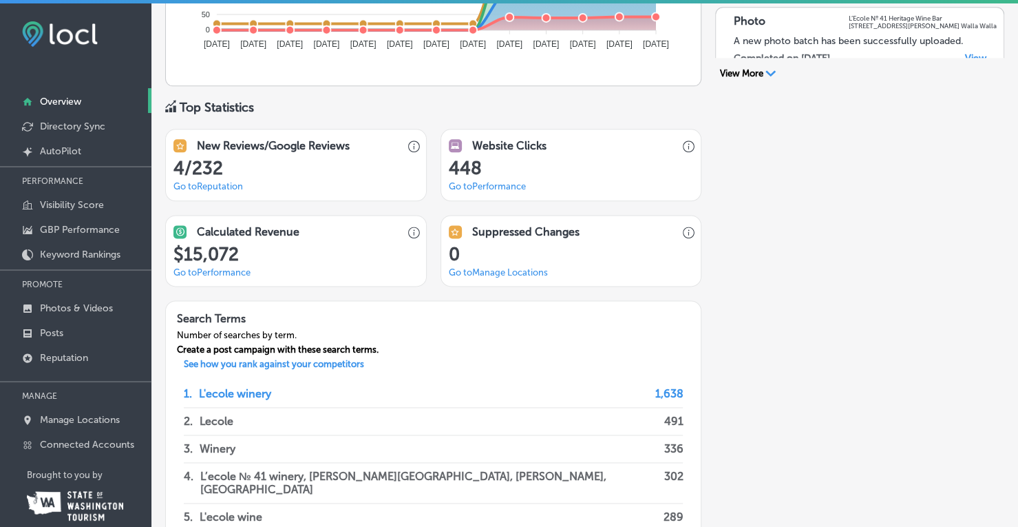
scroll to position [914, 0]
